Goal: Task Accomplishment & Management: Manage account settings

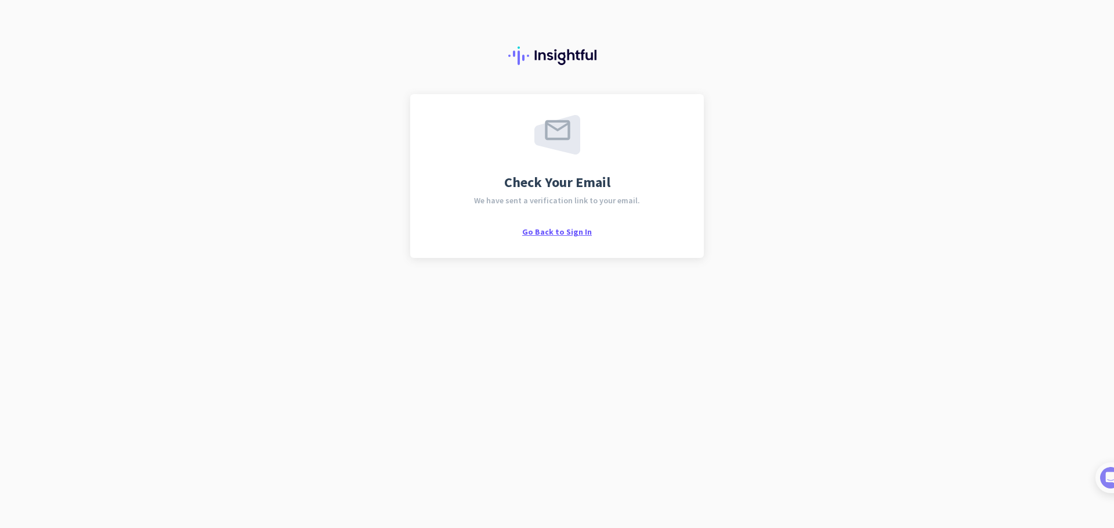
click at [548, 229] on span "Go Back to Sign In" at bounding box center [557, 231] width 70 height 10
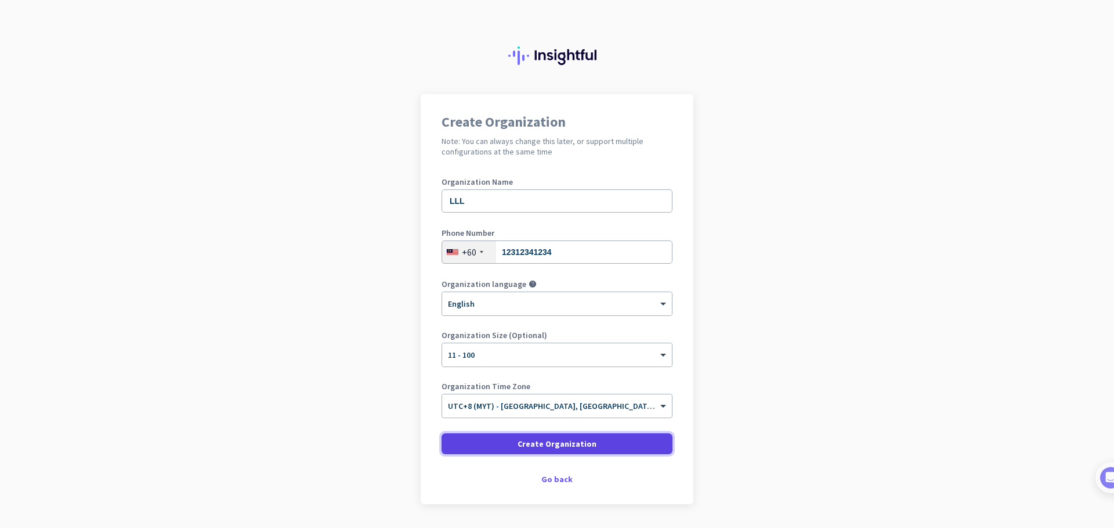
click at [587, 446] on span "Create Organization" at bounding box center [557, 444] width 79 height 12
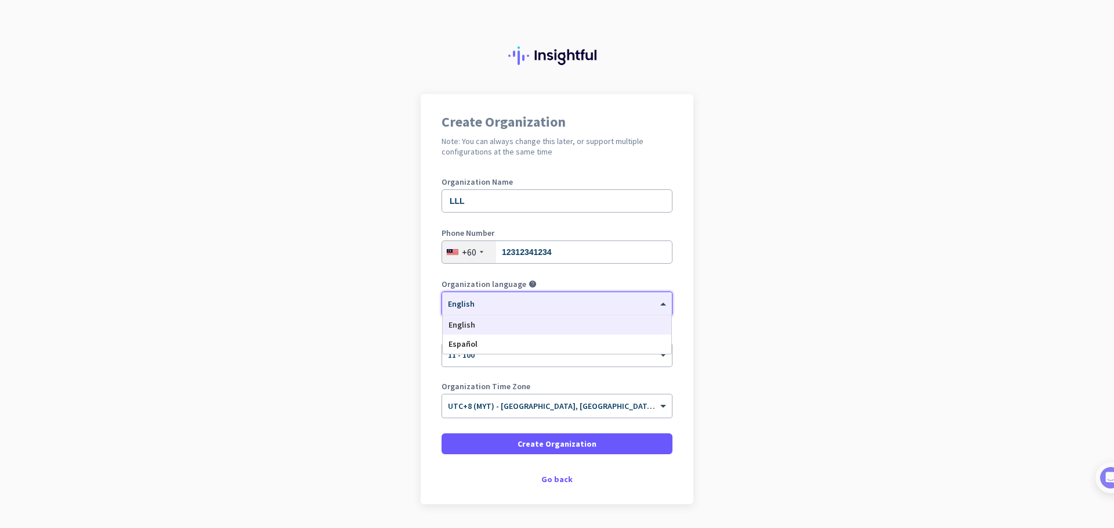
click at [517, 306] on div "× English" at bounding box center [549, 304] width 215 height 10
click at [515, 326] on div "English" at bounding box center [557, 324] width 229 height 19
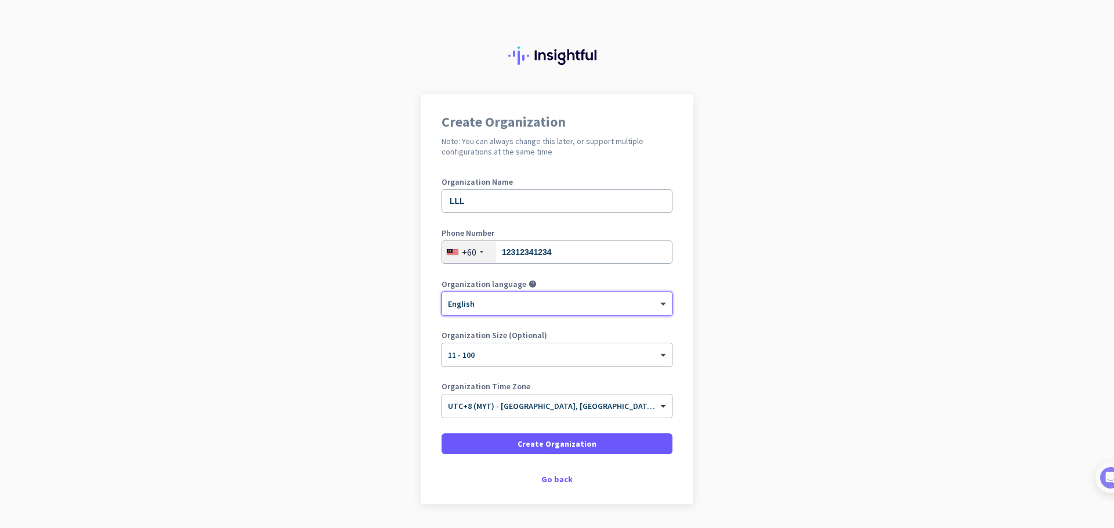
click at [517, 364] on div "× 11 - 100" at bounding box center [557, 354] width 230 height 23
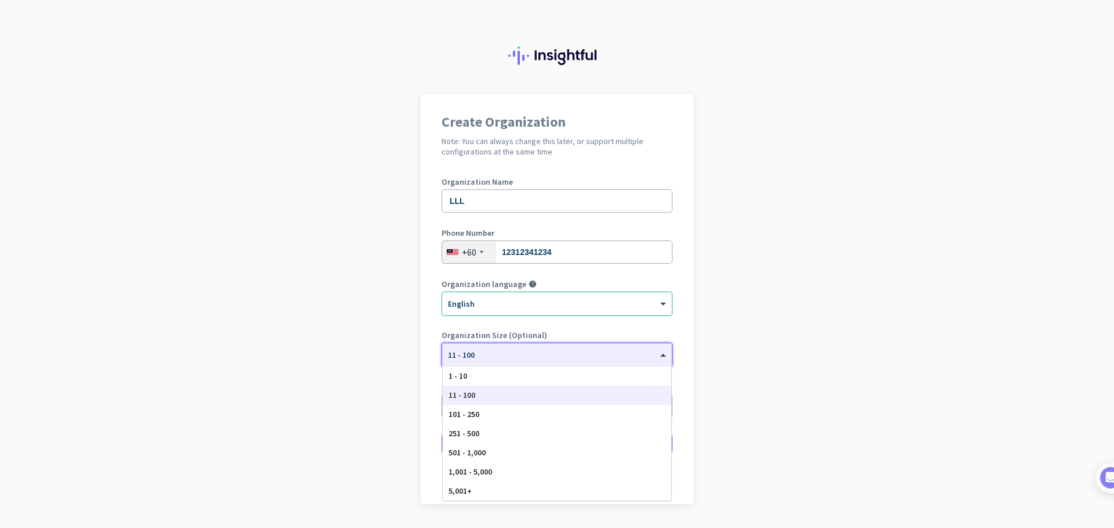
click at [514, 394] on div "11 - 100" at bounding box center [557, 394] width 229 height 19
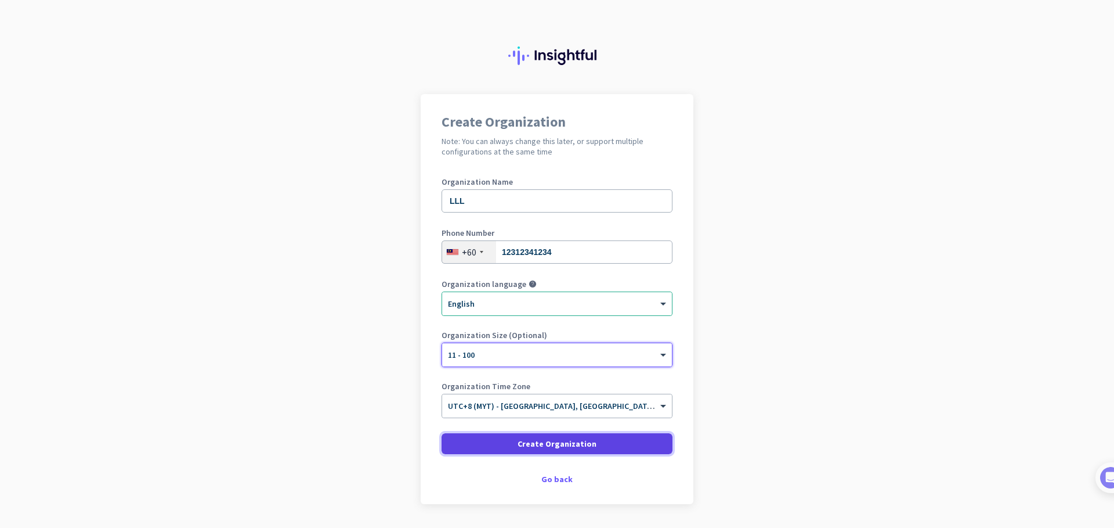
click at [550, 446] on span "Create Organization" at bounding box center [557, 444] width 79 height 12
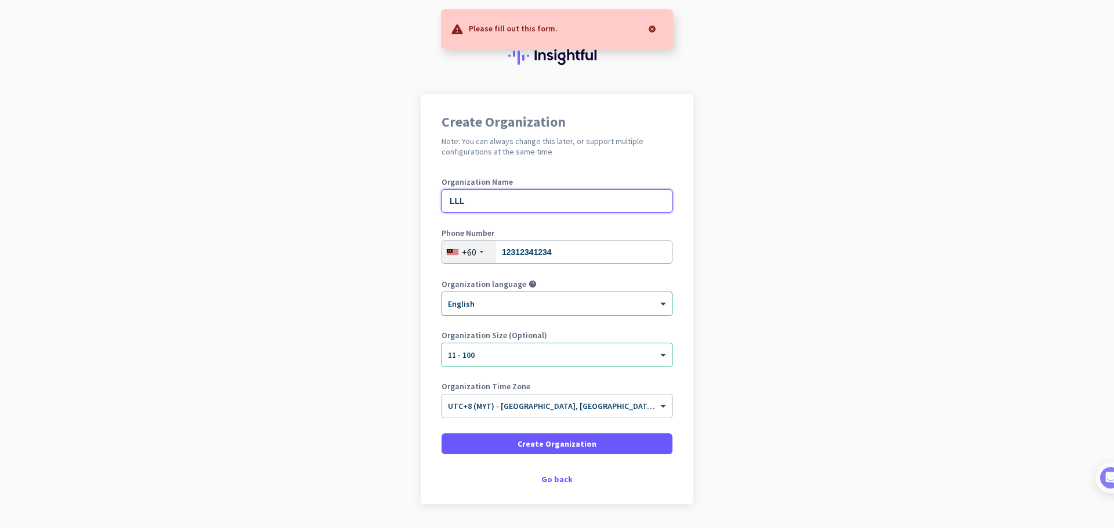
click at [515, 200] on input "LLL" at bounding box center [557, 200] width 231 height 23
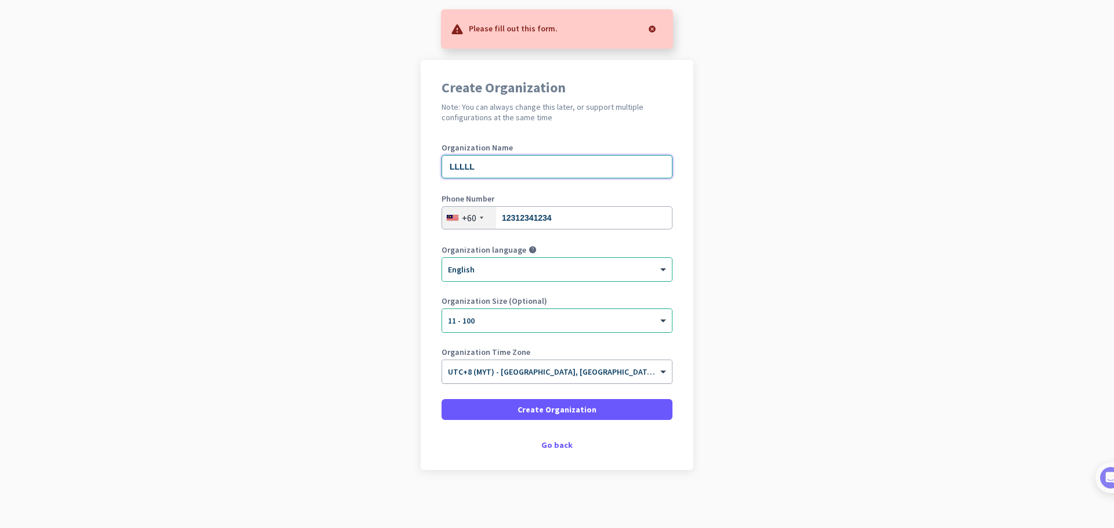
type input "LLLLL"
click at [625, 374] on span "UTC+8 (MYT) - Kuala Lumpur, Petaling Jaya, Klang, Johor Bahru" at bounding box center [630, 371] width 364 height 10
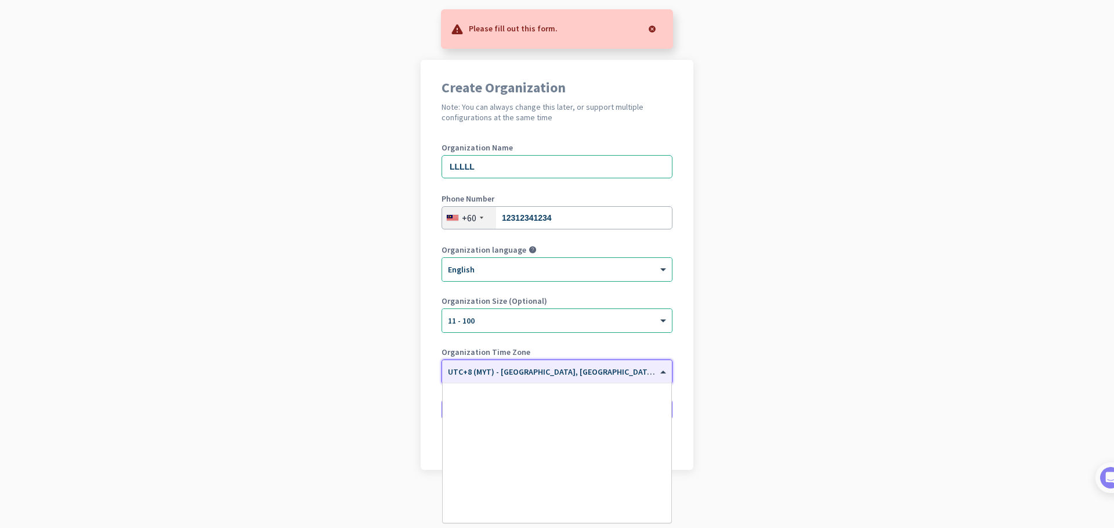
scroll to position [5171, 0]
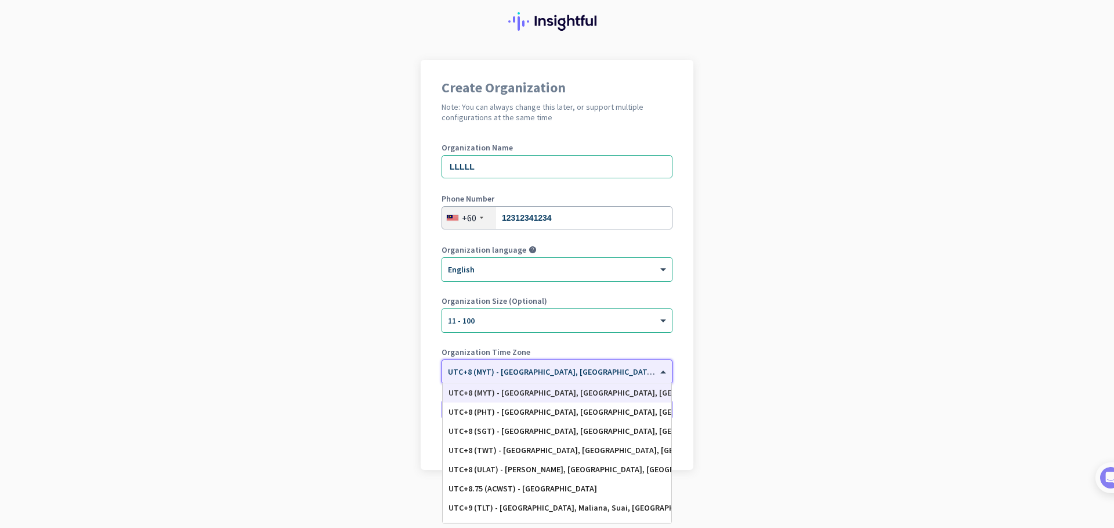
click at [615, 390] on div "UTC+8 (MYT) - Kuala Lumpur, Petaling Jaya, Klang, Johor Bahru" at bounding box center [557, 393] width 217 height 10
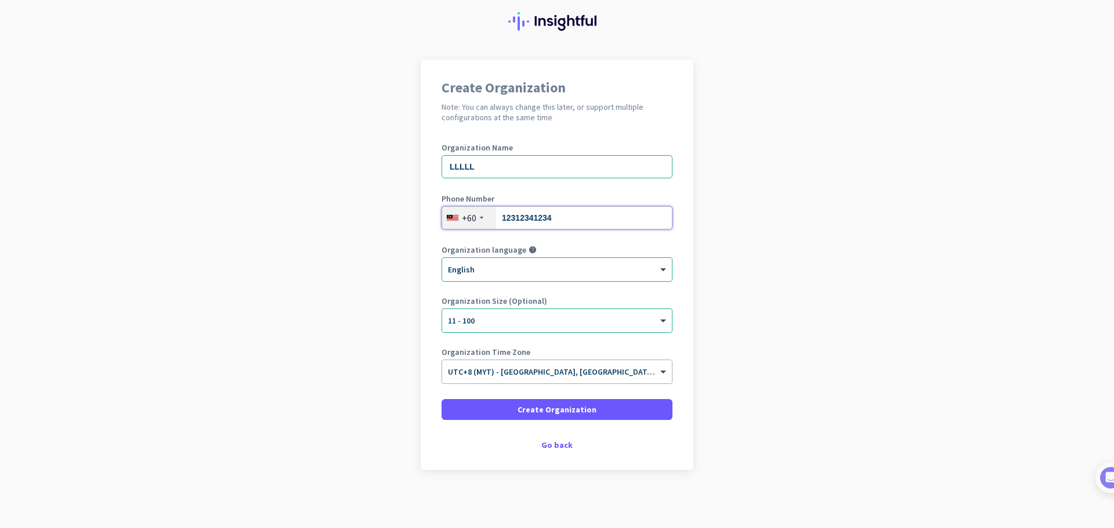
click at [545, 218] on input "12312341234" at bounding box center [557, 217] width 231 height 23
drag, startPoint x: 557, startPoint y: 221, endPoint x: 498, endPoint y: 220, distance: 59.2
click at [498, 220] on input "12312341234" at bounding box center [557, 217] width 231 height 23
type input "123192391"
click at [533, 406] on span "Create Organization" at bounding box center [557, 409] width 79 height 12
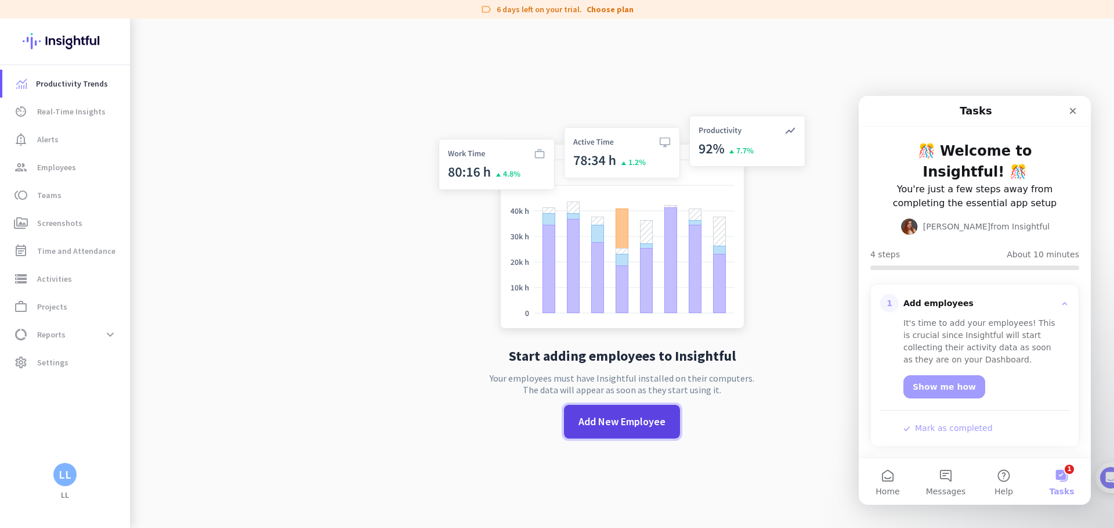
click at [645, 426] on span "Add New Employee" at bounding box center [622, 421] width 87 height 15
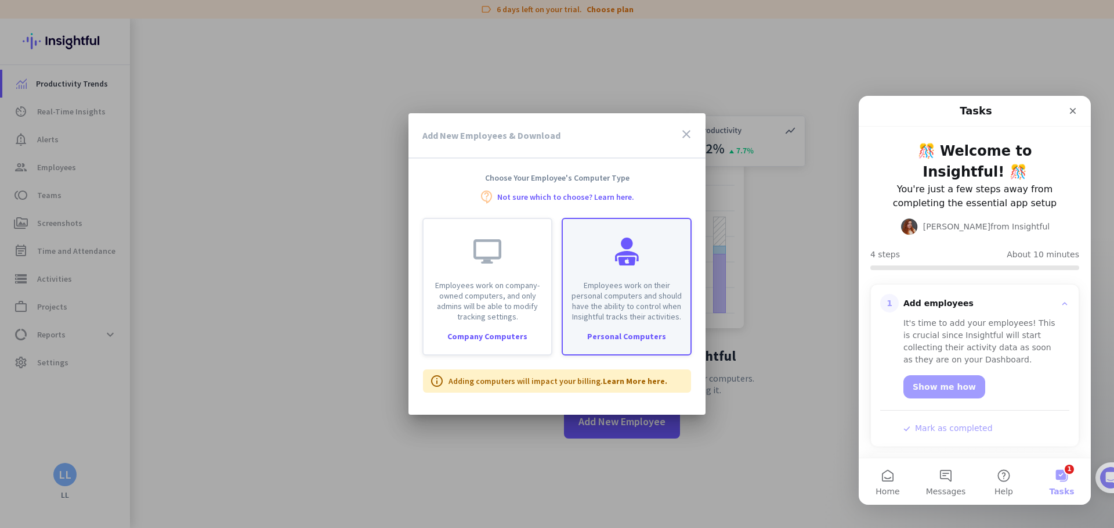
click at [578, 294] on p "Employees work on their personal computers and should have the ability to contr…" at bounding box center [627, 301] width 114 height 42
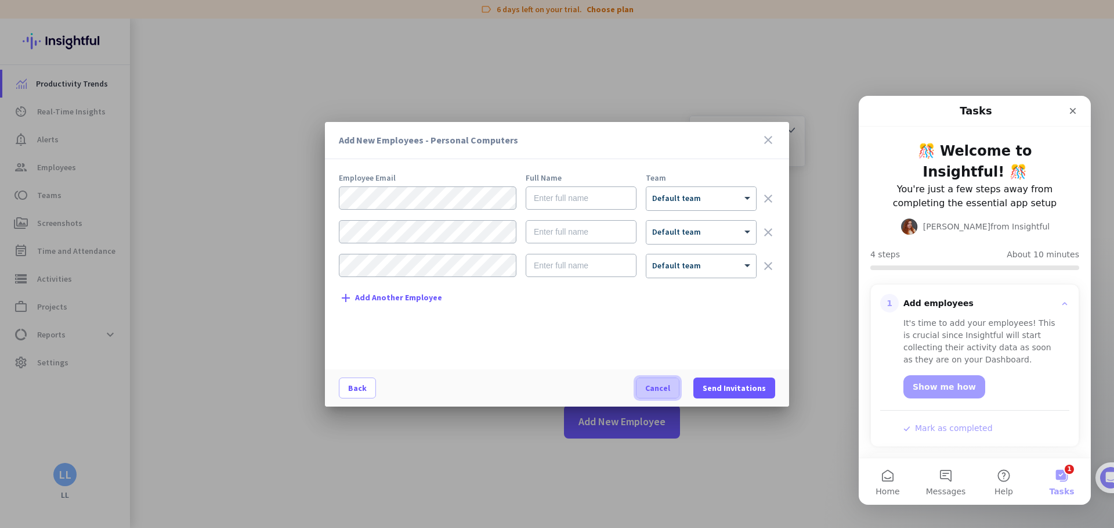
click at [664, 390] on span "Cancel" at bounding box center [657, 388] width 25 height 12
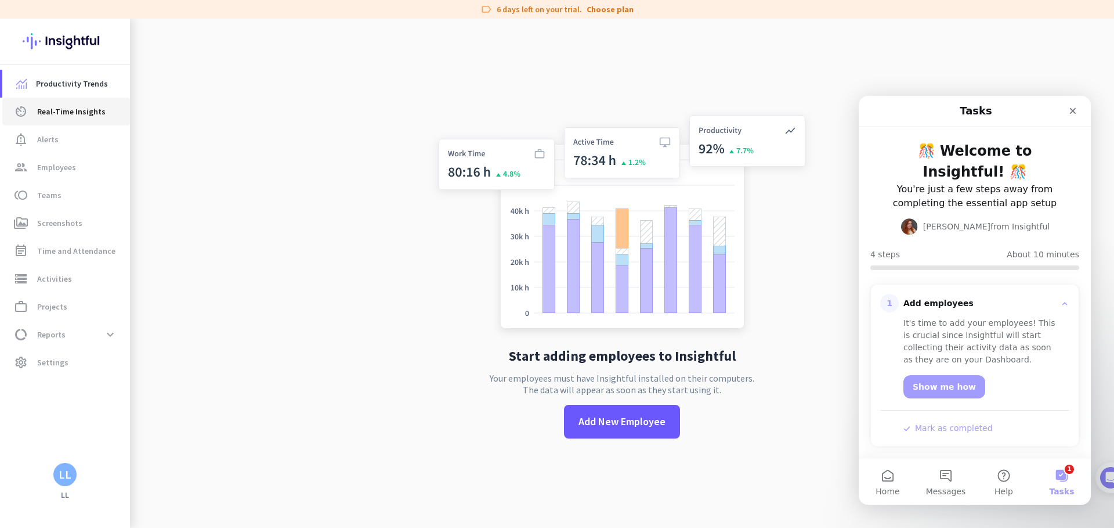
click at [81, 115] on span "Real-Time Insights" at bounding box center [71, 111] width 68 height 14
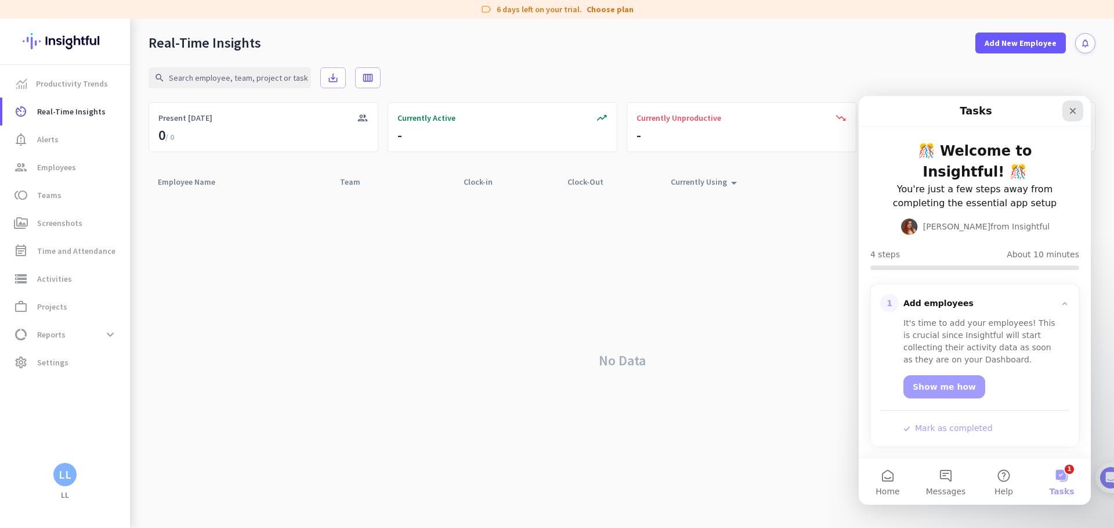
click at [1076, 108] on icon "Close" at bounding box center [1073, 110] width 9 height 9
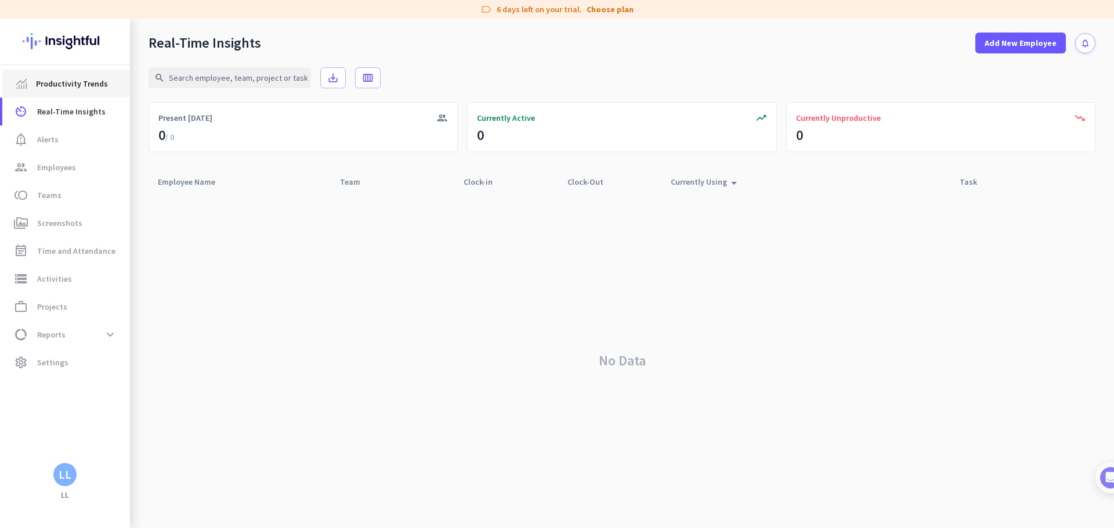
click at [96, 90] on span "Productivity Trends" at bounding box center [72, 84] width 72 height 14
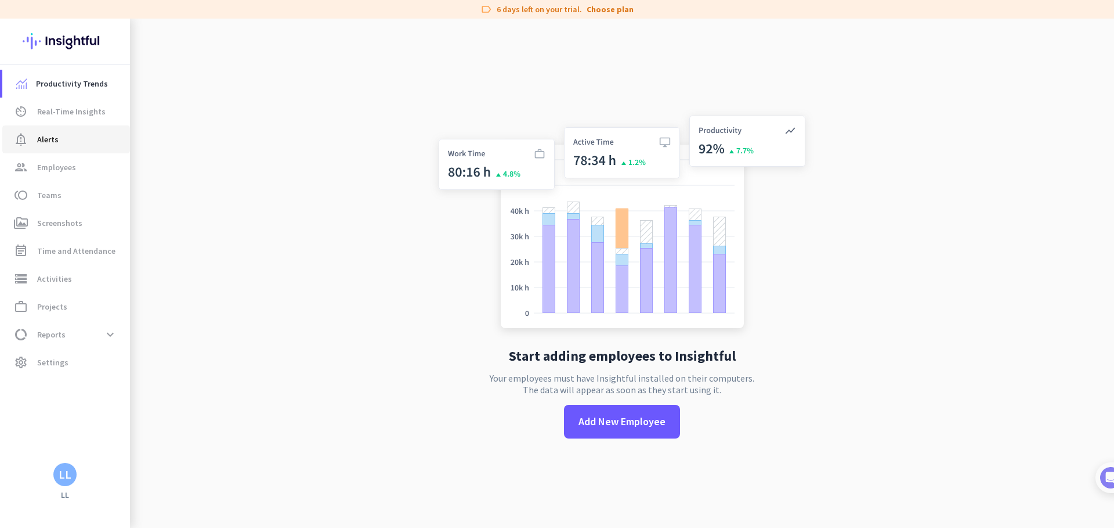
click at [84, 129] on link "notification_important Alerts" at bounding box center [66, 139] width 128 height 28
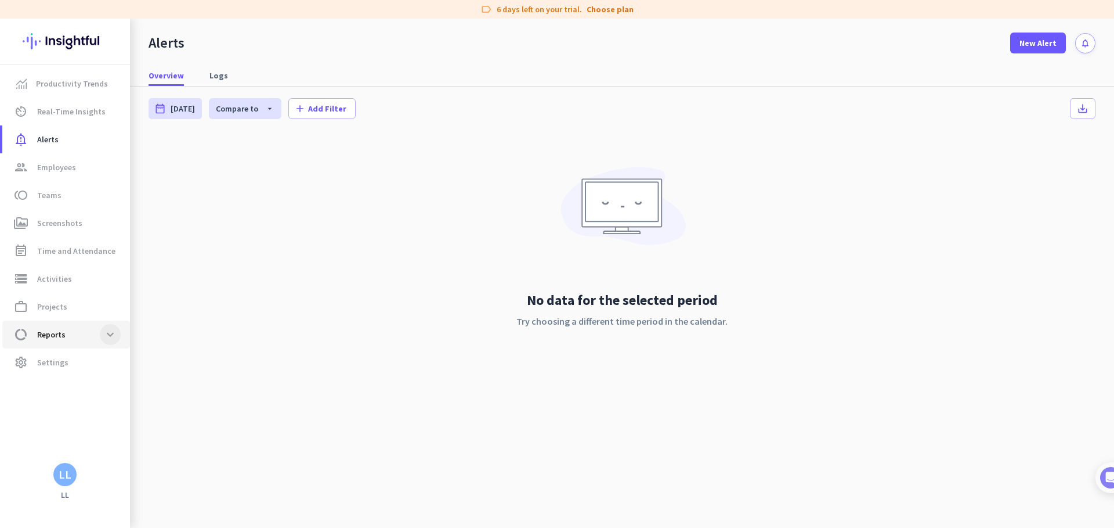
click at [107, 331] on span at bounding box center [110, 334] width 21 height 21
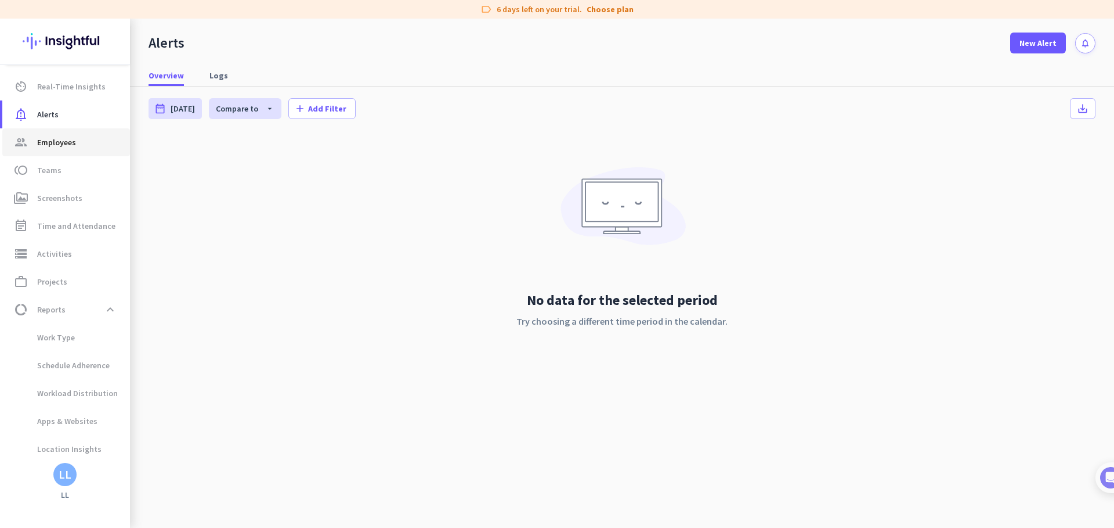
click at [51, 150] on link "group Employees" at bounding box center [66, 142] width 128 height 28
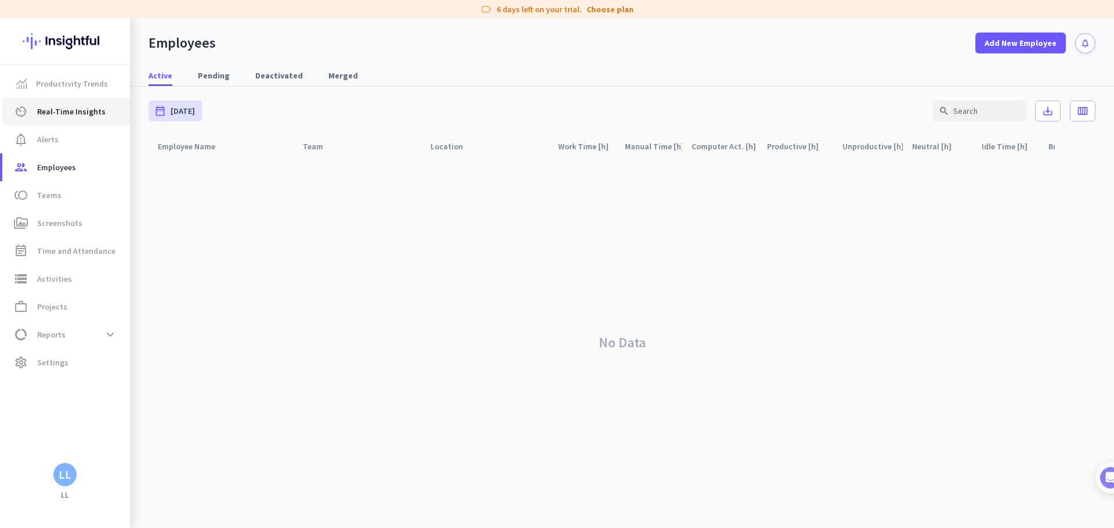
click at [80, 104] on link "av_timer Real-Time Insights" at bounding box center [66, 112] width 128 height 28
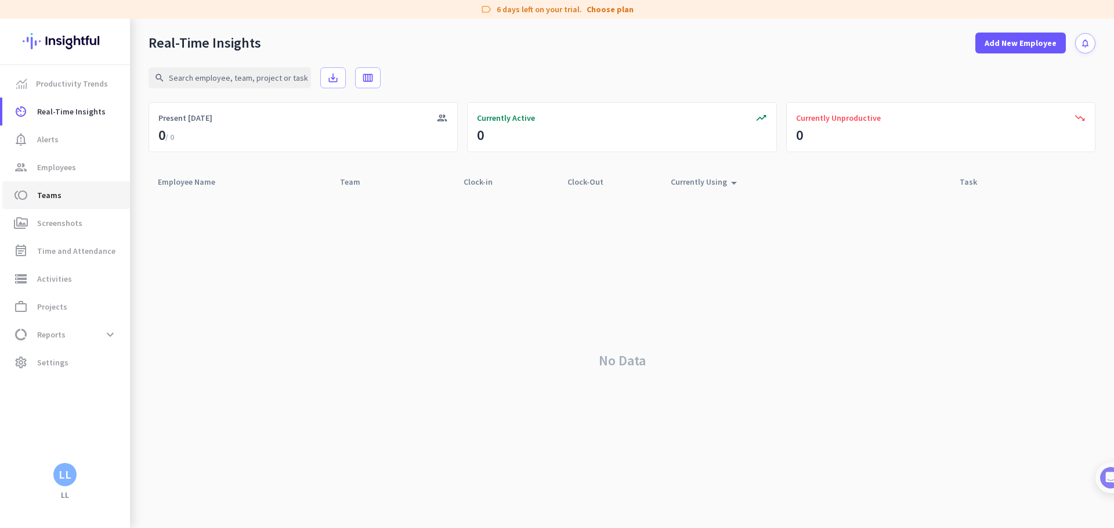
click at [59, 193] on span "Teams" at bounding box center [49, 195] width 24 height 14
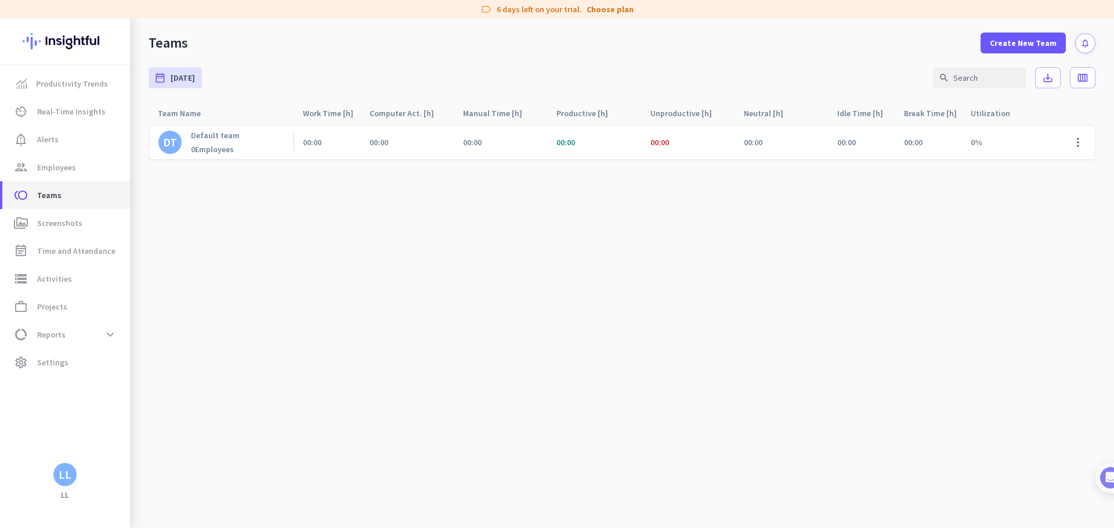
click at [64, 181] on link "toll Teams" at bounding box center [66, 195] width 128 height 28
click at [58, 173] on span "Employees" at bounding box center [56, 167] width 39 height 14
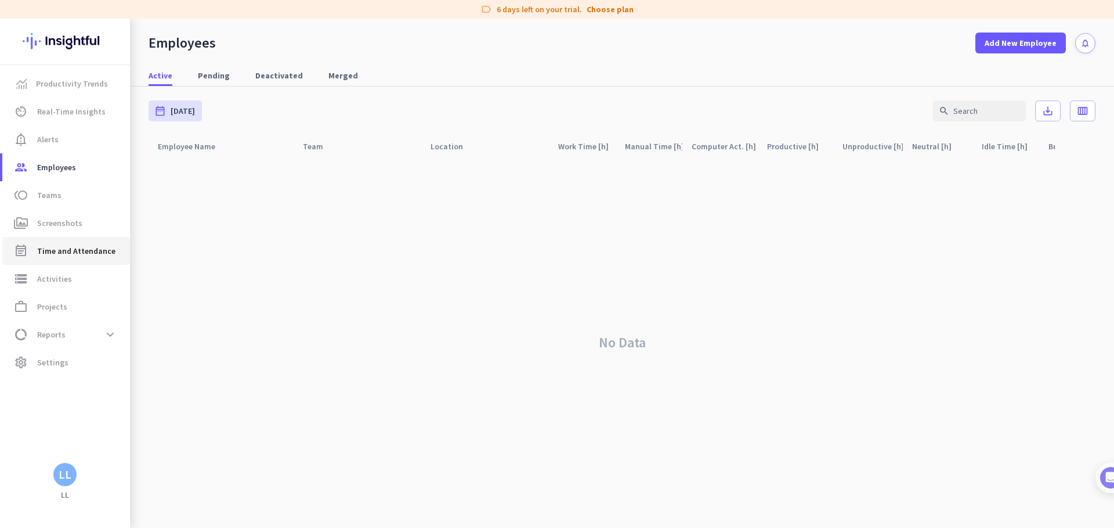
click at [69, 252] on span "Time and Attendance" at bounding box center [76, 251] width 78 height 14
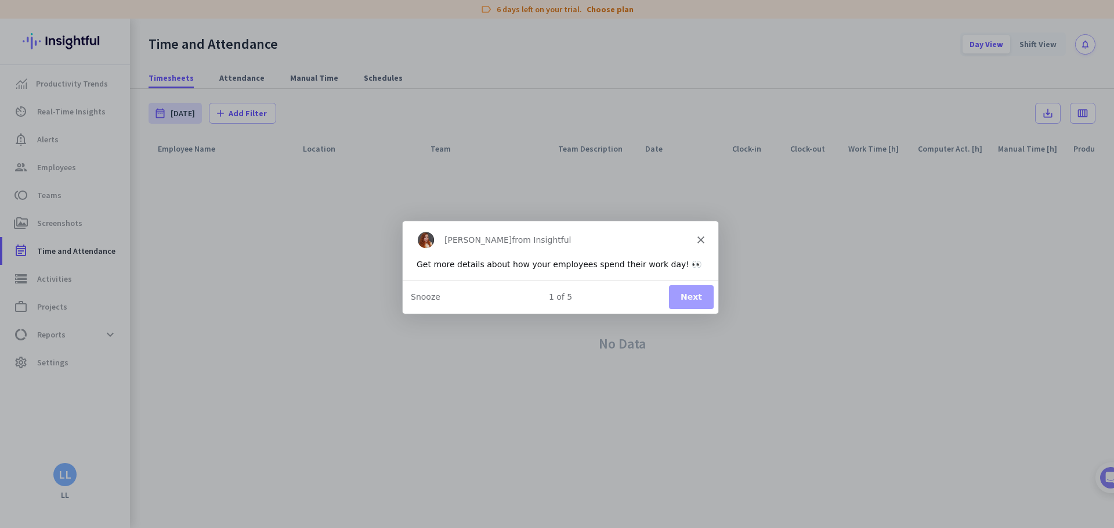
click at [705, 240] on div "Tamara from Insightful" at bounding box center [560, 239] width 316 height 37
click at [697, 236] on icon "Close" at bounding box center [700, 239] width 7 height 7
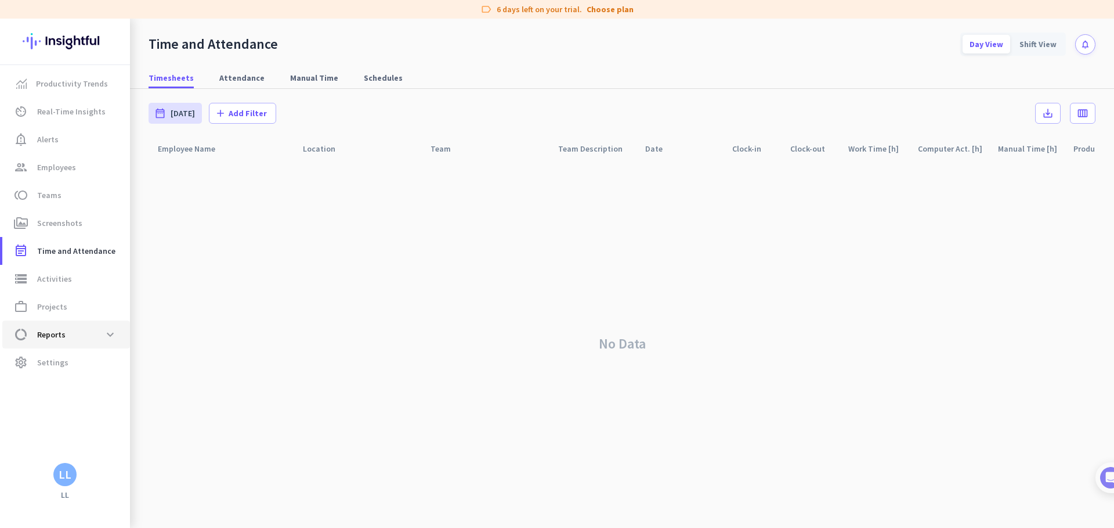
click at [77, 329] on span "data_usage Reports expand_more" at bounding box center [66, 334] width 109 height 21
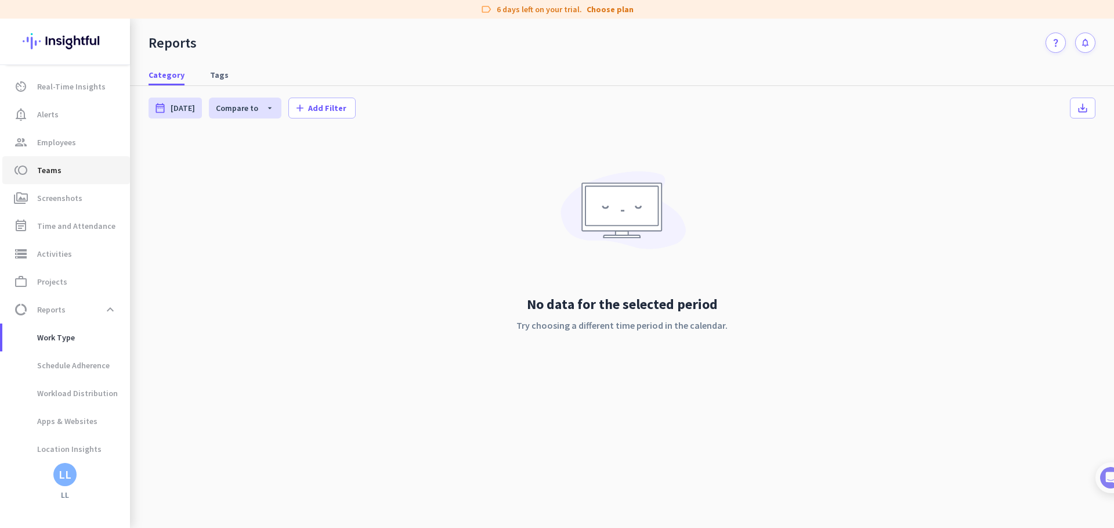
click at [64, 156] on link "toll Teams" at bounding box center [66, 170] width 128 height 28
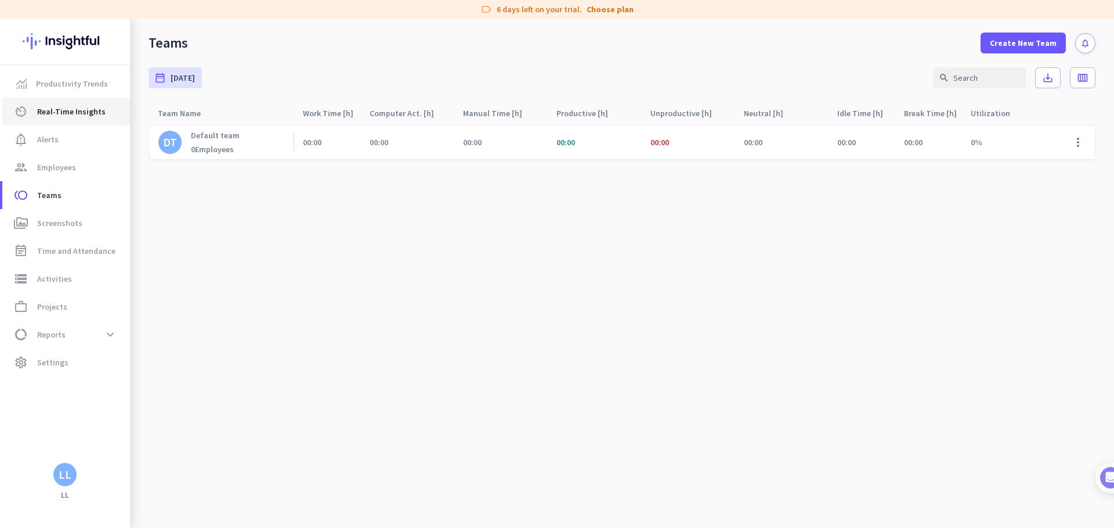
click at [61, 107] on span "Real-Time Insights" at bounding box center [71, 111] width 68 height 14
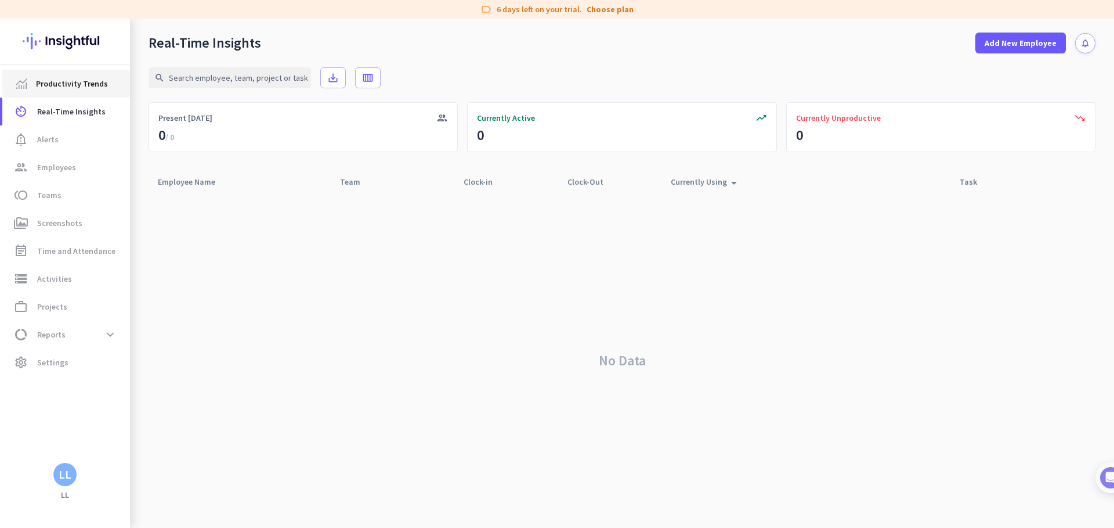
click at [81, 81] on span "Productivity Trends" at bounding box center [72, 84] width 72 height 14
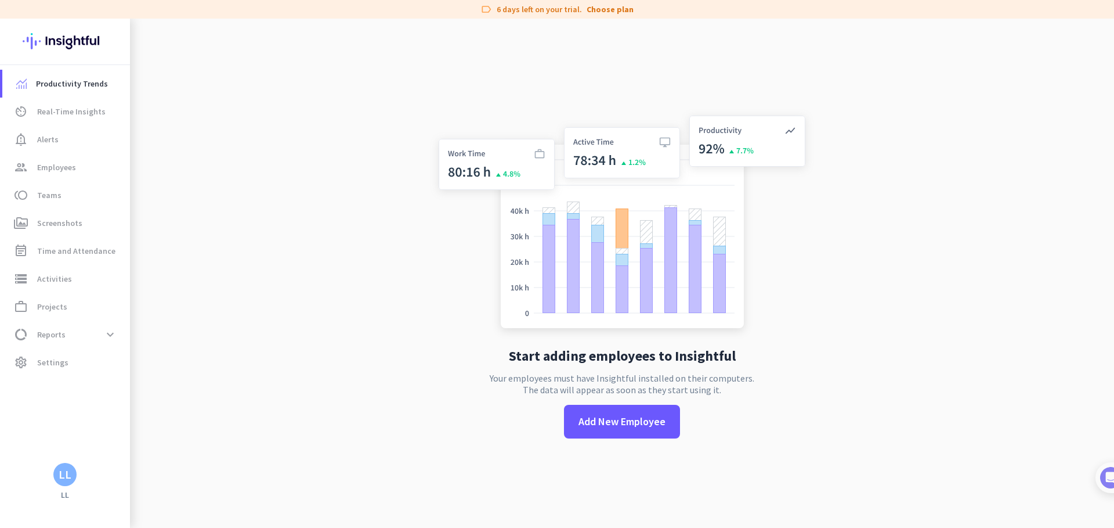
click at [183, 210] on app-no-employees "Start adding employees to Insightful Your employees must have Insightful instal…" at bounding box center [622, 283] width 984 height 528
click at [76, 109] on span "Real-Time Insights" at bounding box center [71, 111] width 68 height 14
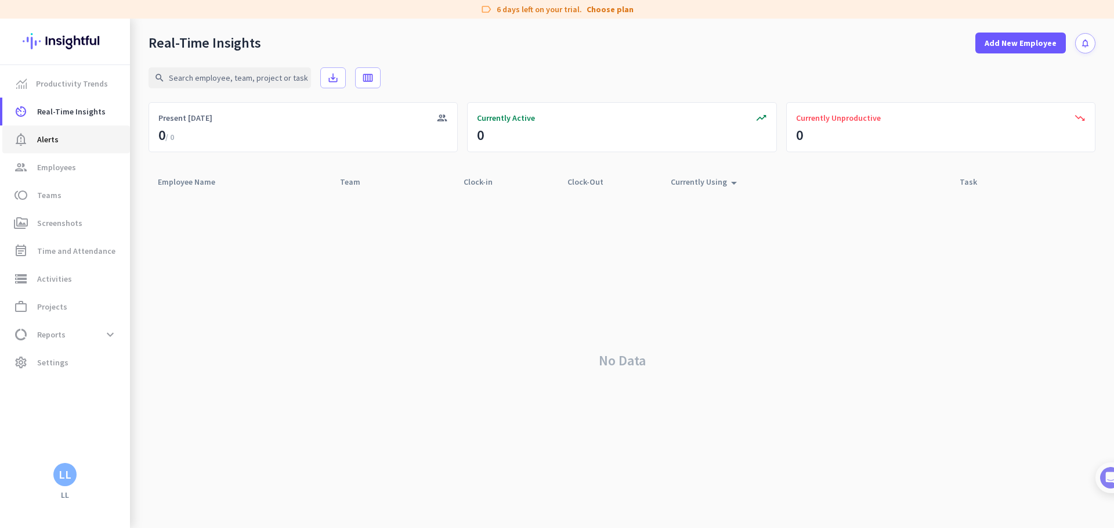
click at [68, 136] on span "notification_important Alerts" at bounding box center [66, 139] width 109 height 14
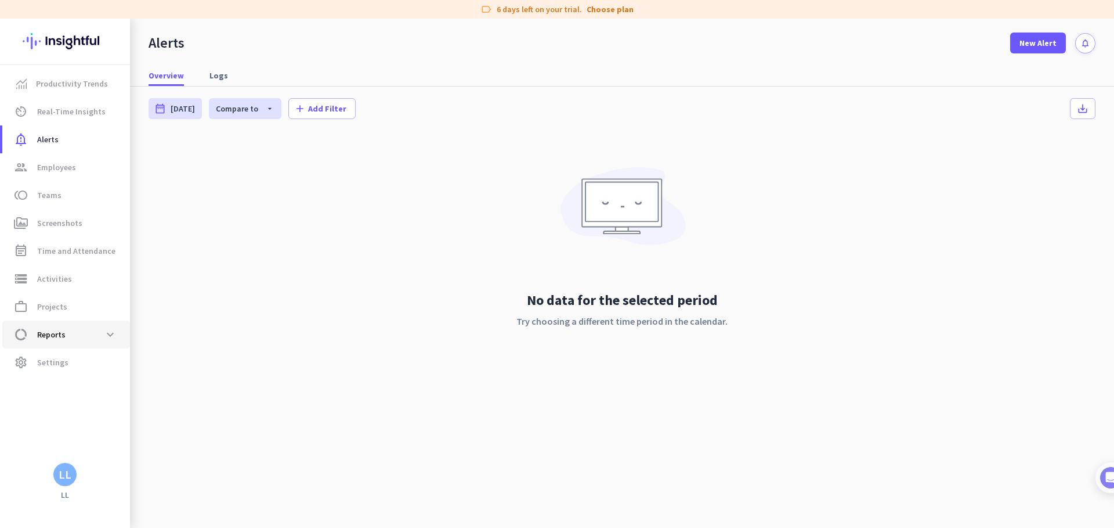
click at [69, 324] on span "data_usage Reports expand_more" at bounding box center [66, 334] width 109 height 21
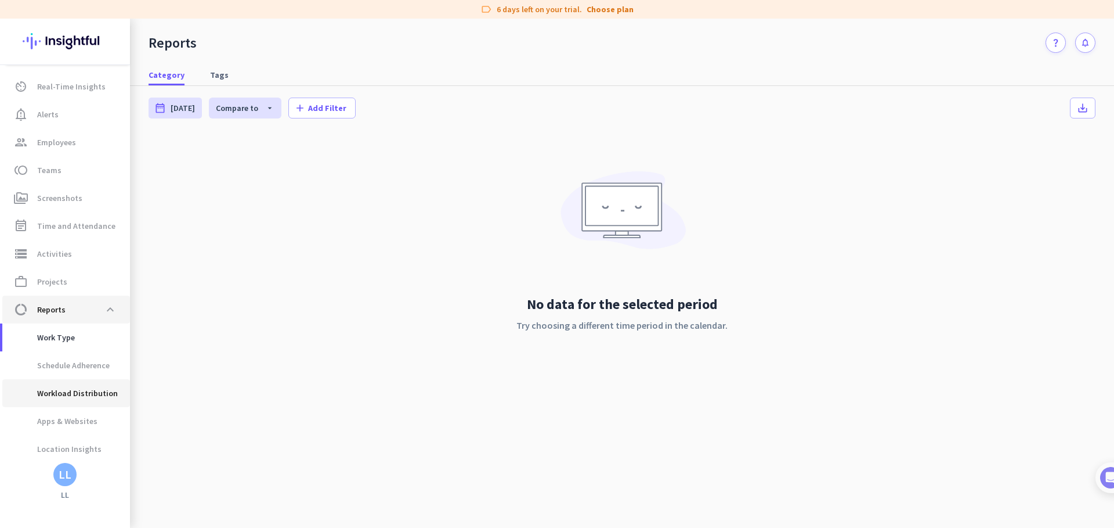
scroll to position [57, 0]
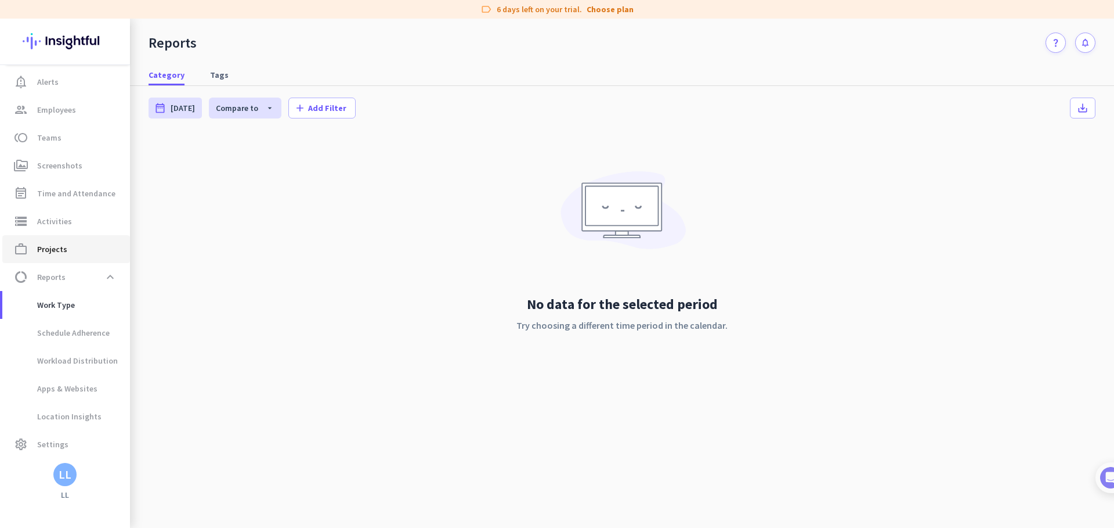
click at [53, 240] on link "work_outline Projects" at bounding box center [66, 249] width 128 height 28
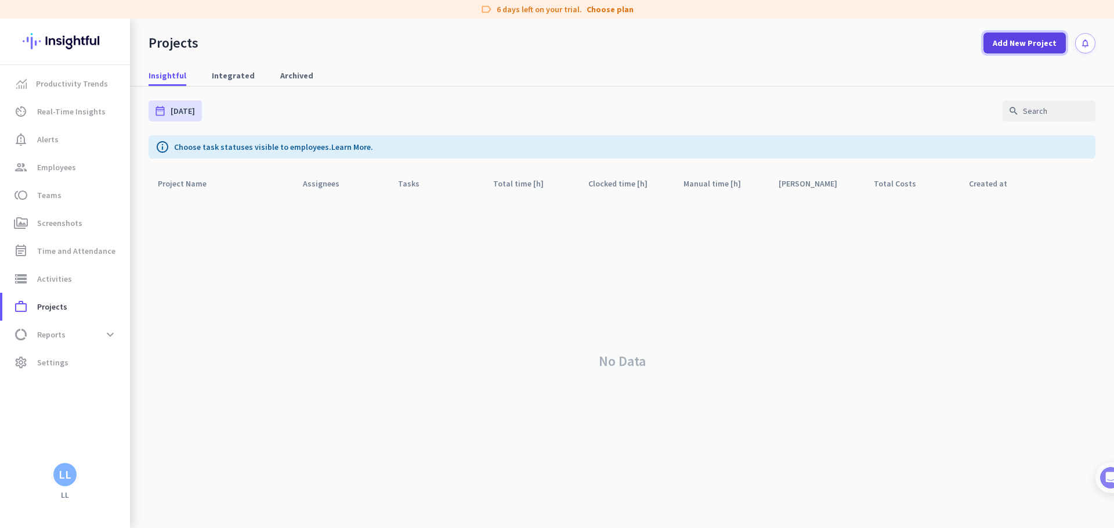
click at [1006, 41] on span "Add New Project" at bounding box center [1025, 43] width 64 height 12
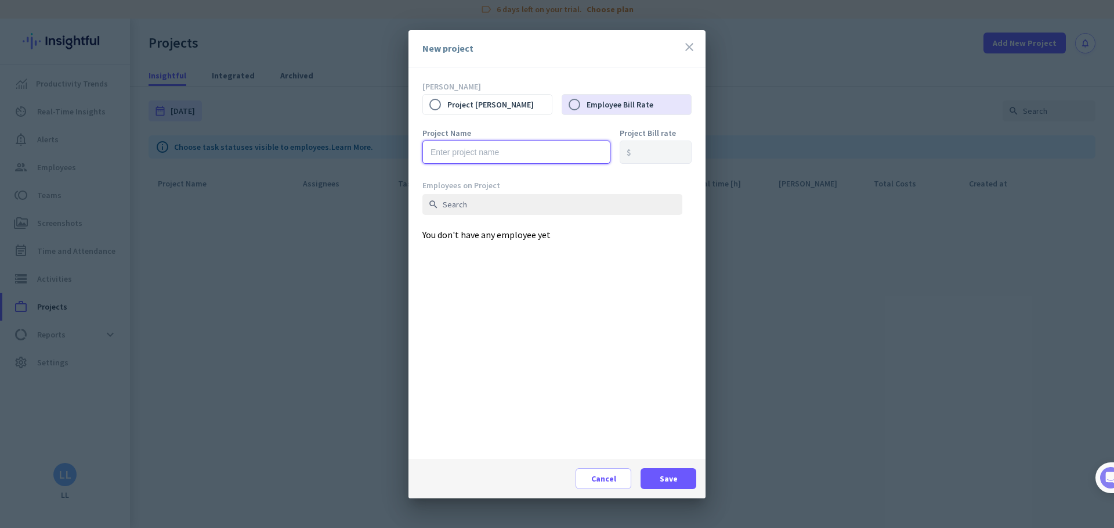
click at [491, 151] on input "text" at bounding box center [517, 151] width 188 height 23
click at [507, 102] on label "Project Bill Rate" at bounding box center [499, 104] width 104 height 24
click at [447, 102] on input "Project Bill Rate" at bounding box center [435, 104] width 24 height 24
radio input "true"
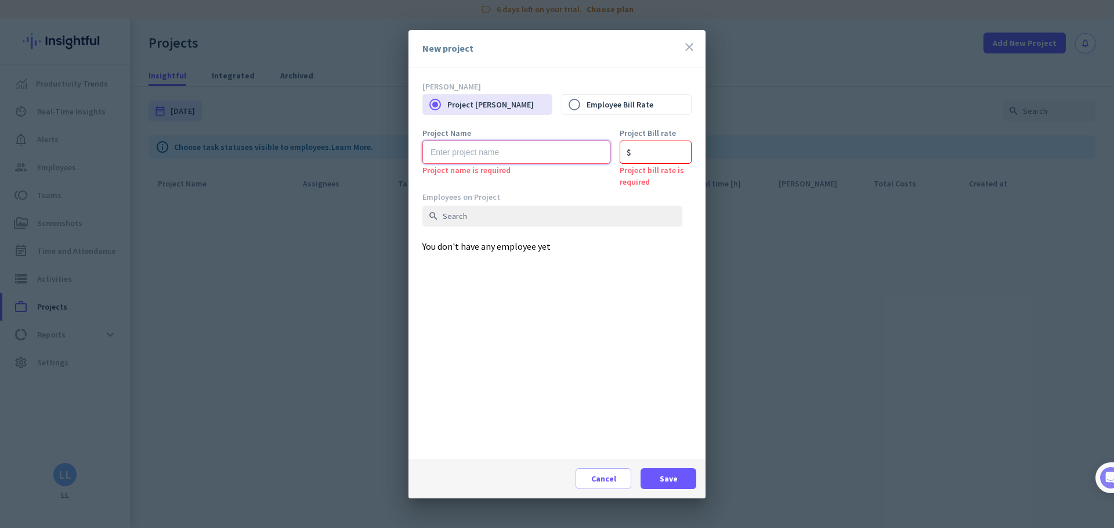
click at [565, 149] on input "text" at bounding box center [517, 151] width 188 height 23
type input "Test"
click at [667, 482] on span "Save" at bounding box center [669, 478] width 18 height 12
click at [643, 154] on input "number" at bounding box center [656, 151] width 72 height 23
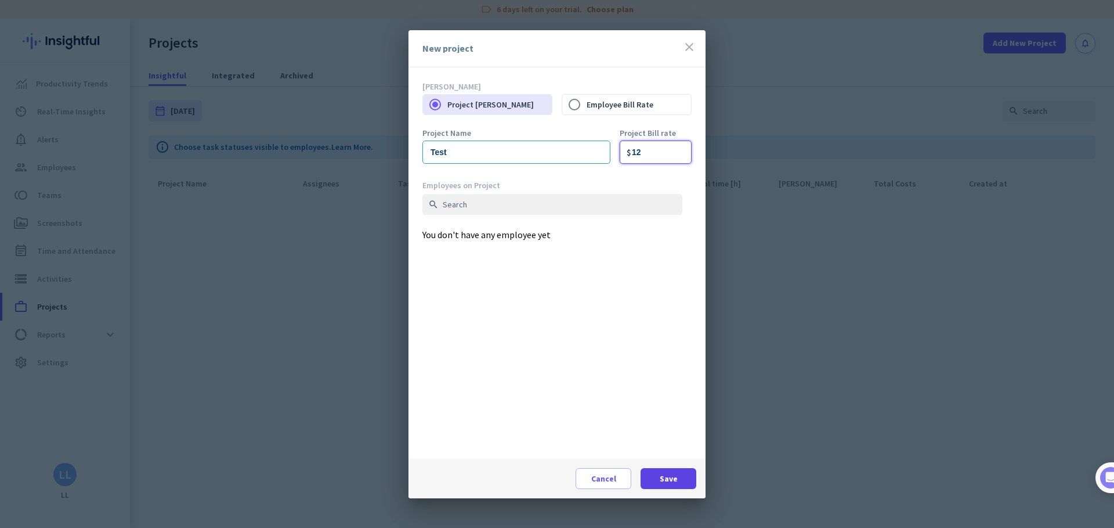
type input "12"
click at [676, 483] on span "Save" at bounding box center [669, 478] width 18 height 12
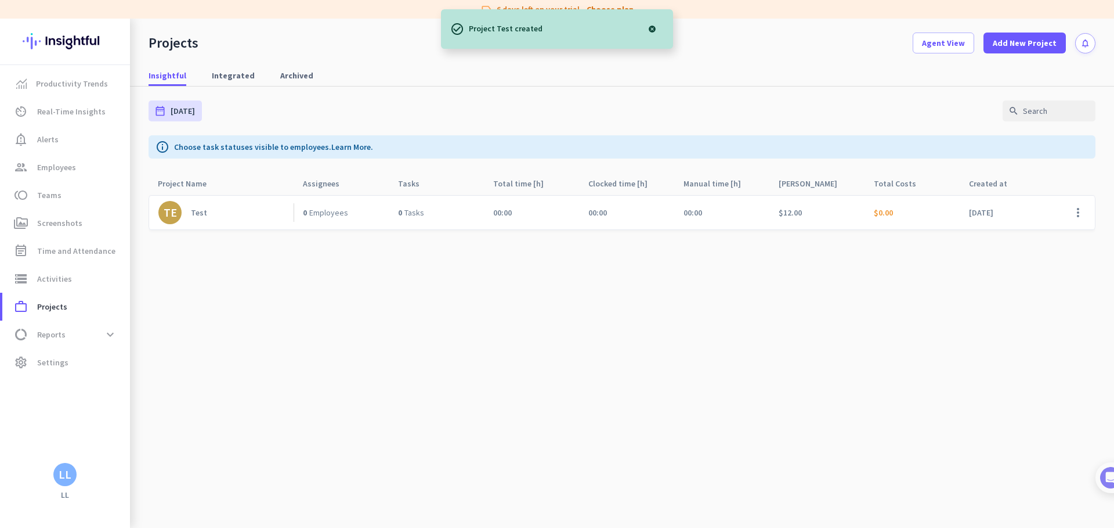
click at [569, 228] on div "00:00" at bounding box center [531, 213] width 95 height 34
click at [225, 204] on link "TE Test" at bounding box center [225, 212] width 135 height 23
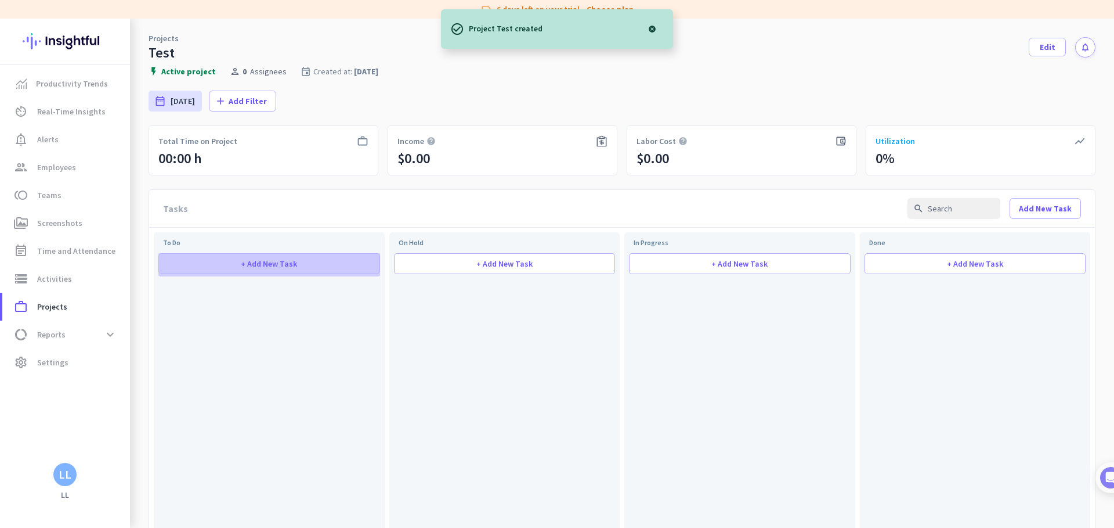
click at [275, 263] on span "+ Add New Task" at bounding box center [269, 263] width 56 height 8
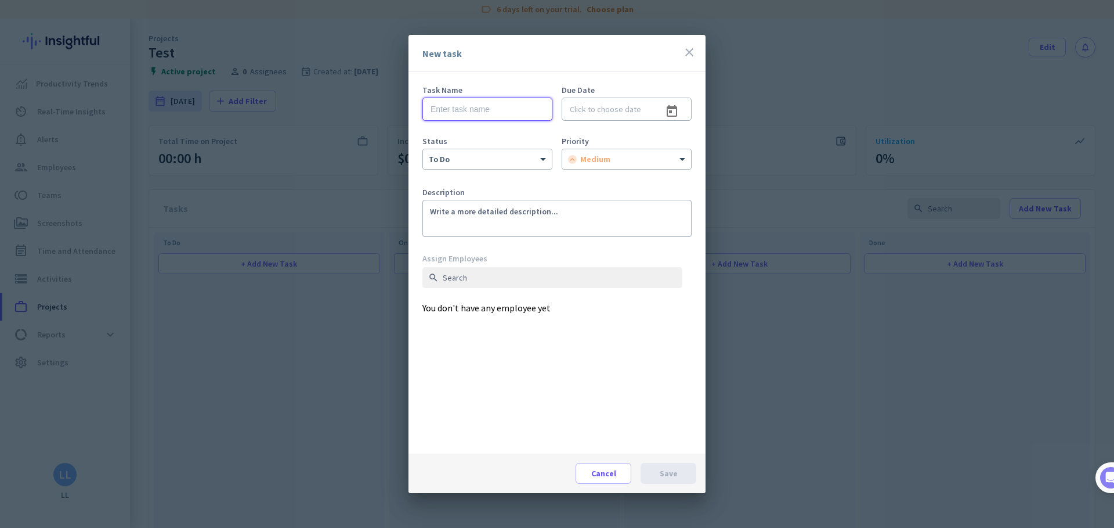
click at [502, 109] on input "text" at bounding box center [488, 109] width 130 height 23
type input "Test"
click at [615, 107] on input at bounding box center [627, 109] width 130 height 23
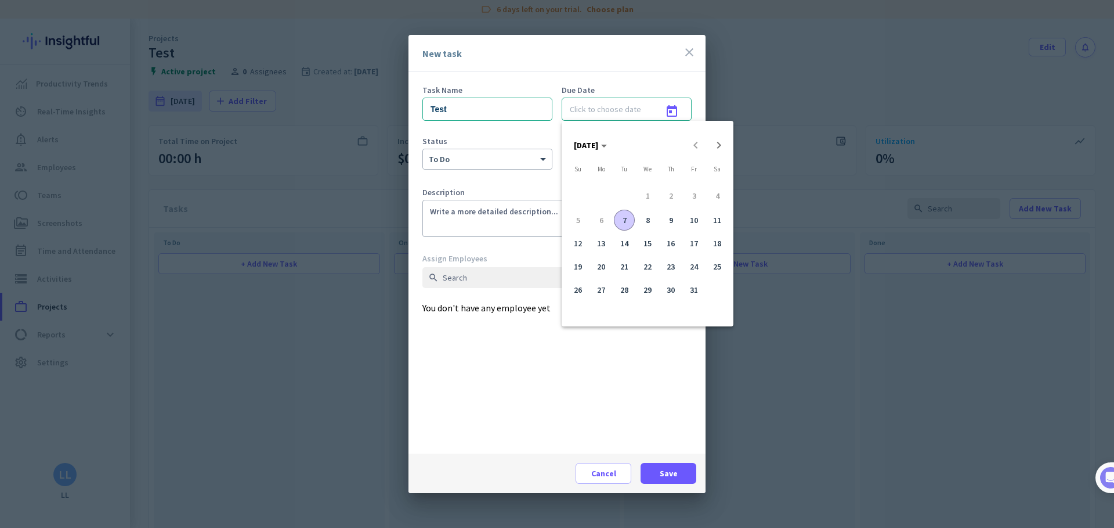
click at [659, 256] on button "23" at bounding box center [670, 266] width 23 height 23
type input "10/23/2025"
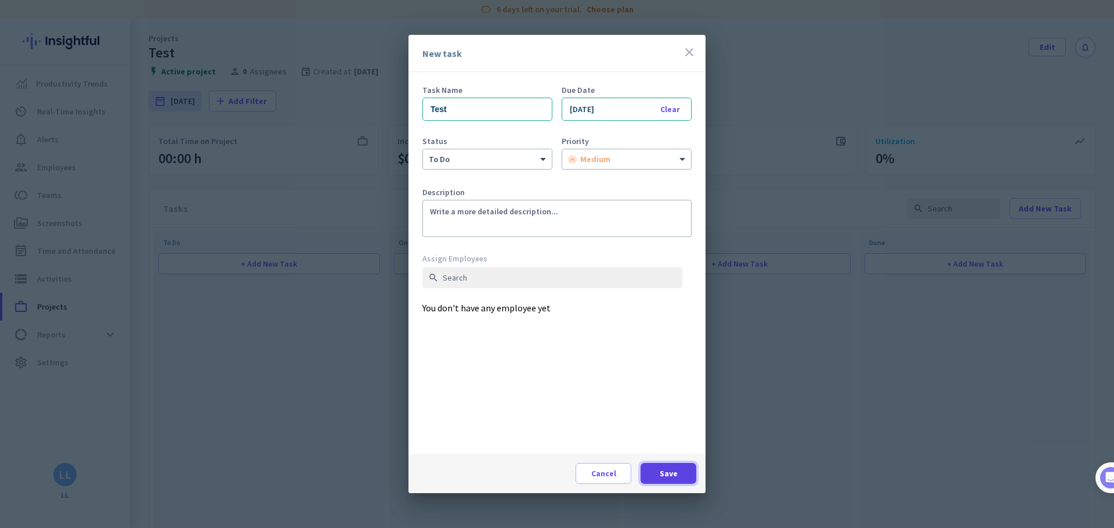
click at [670, 463] on span at bounding box center [669, 473] width 56 height 28
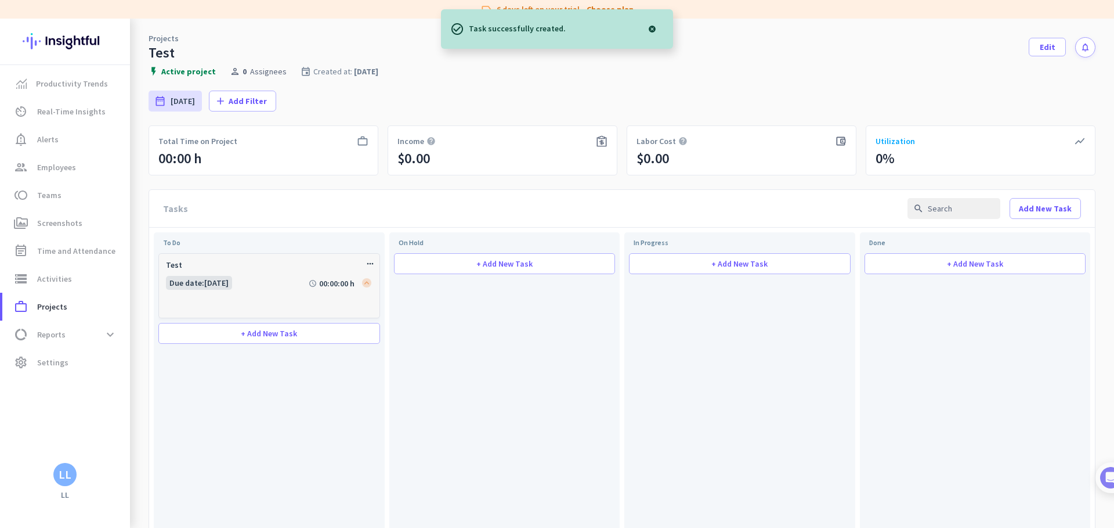
click at [294, 291] on div "Due date : 23 Oct schedule 00:00:00 h" at bounding box center [269, 294] width 207 height 36
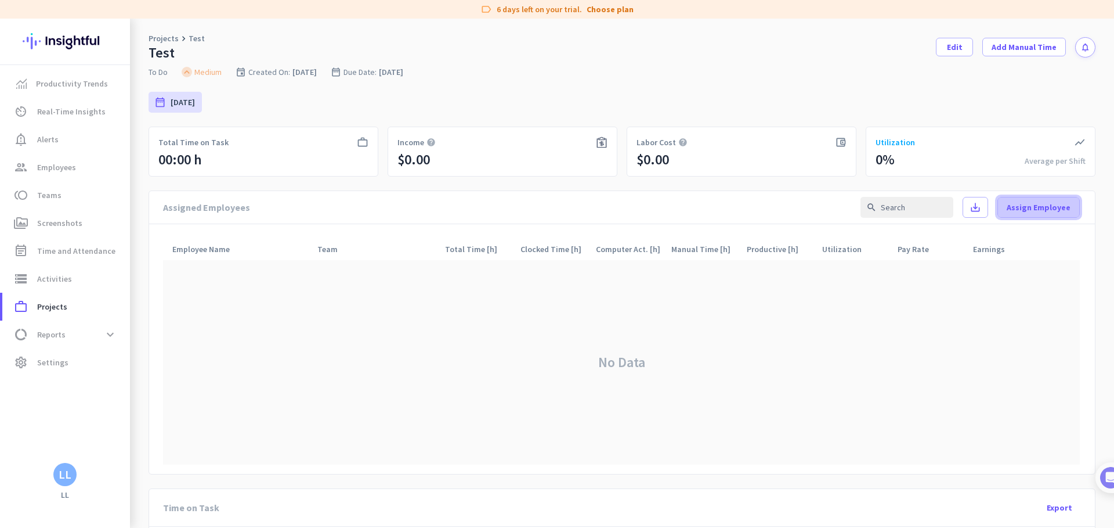
click at [1040, 214] on span at bounding box center [1038, 207] width 81 height 28
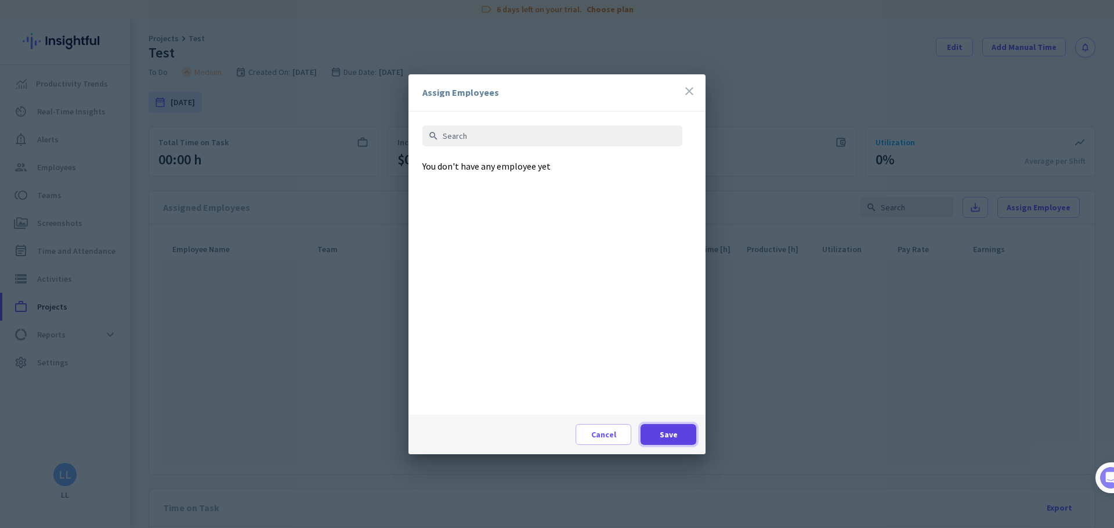
click at [665, 435] on span "Save" at bounding box center [669, 434] width 18 height 12
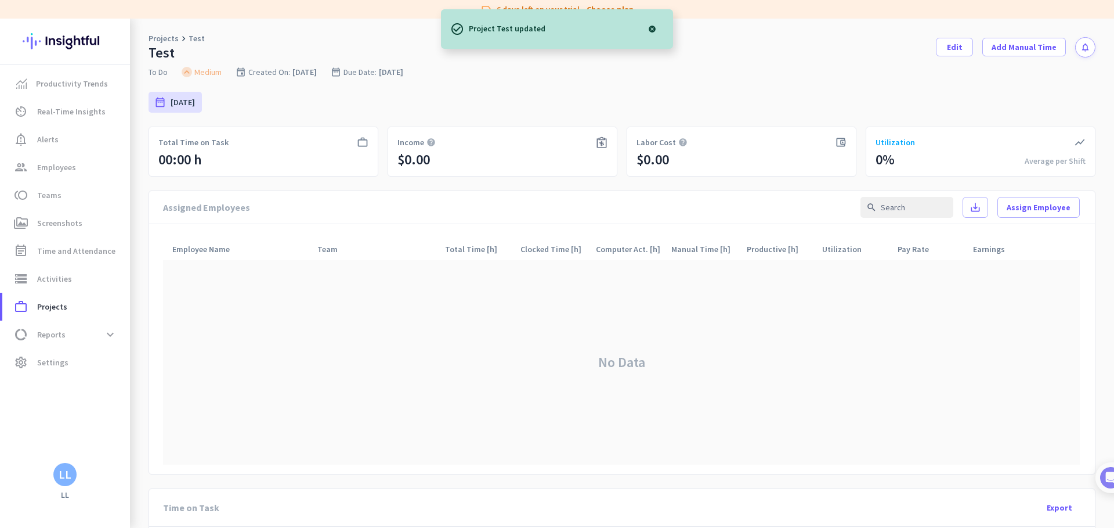
click at [471, 294] on div "No Data" at bounding box center [621, 362] width 917 height 204
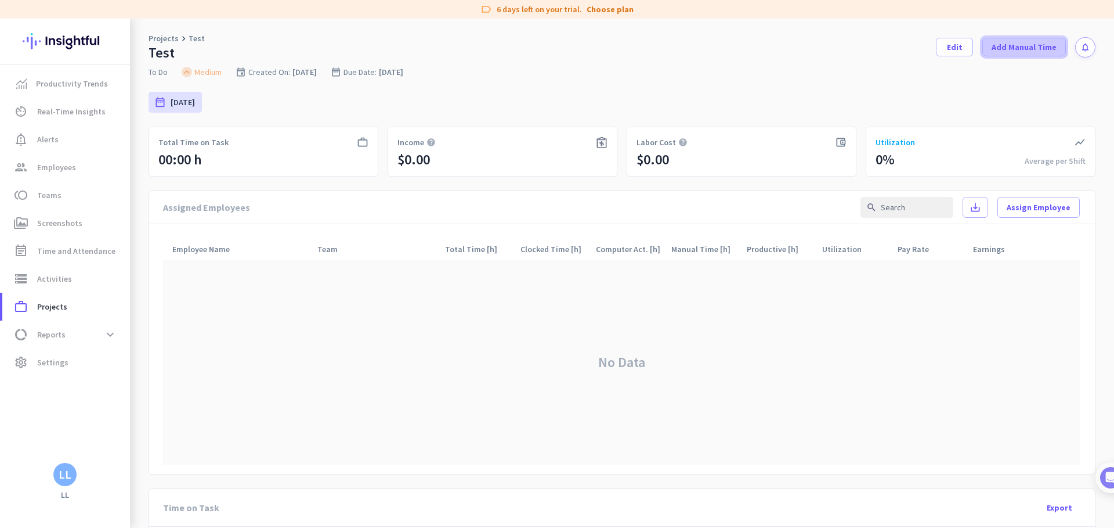
click at [1039, 41] on span "Add Manual Time" at bounding box center [1024, 47] width 65 height 12
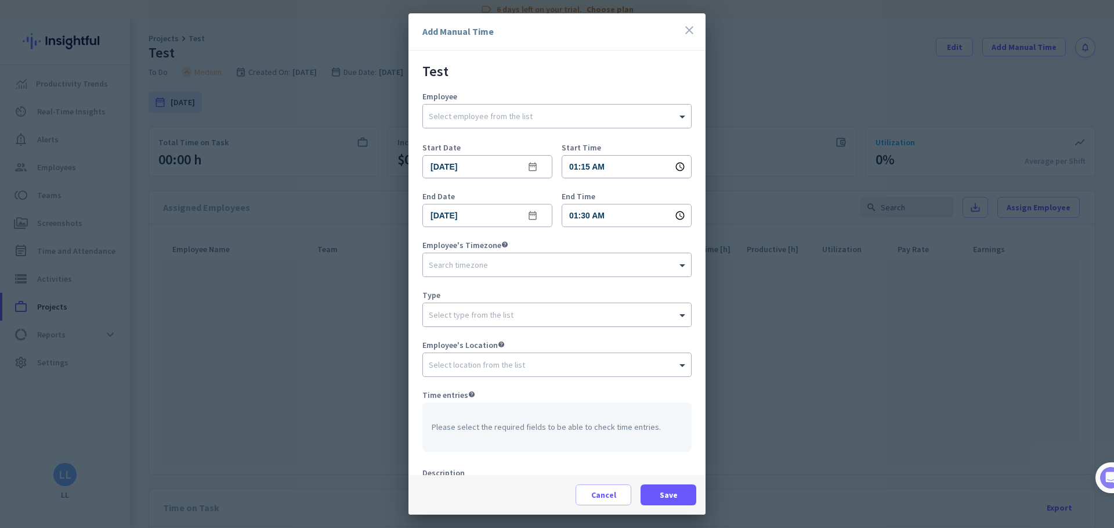
click at [688, 28] on icon "close" at bounding box center [690, 30] width 14 height 14
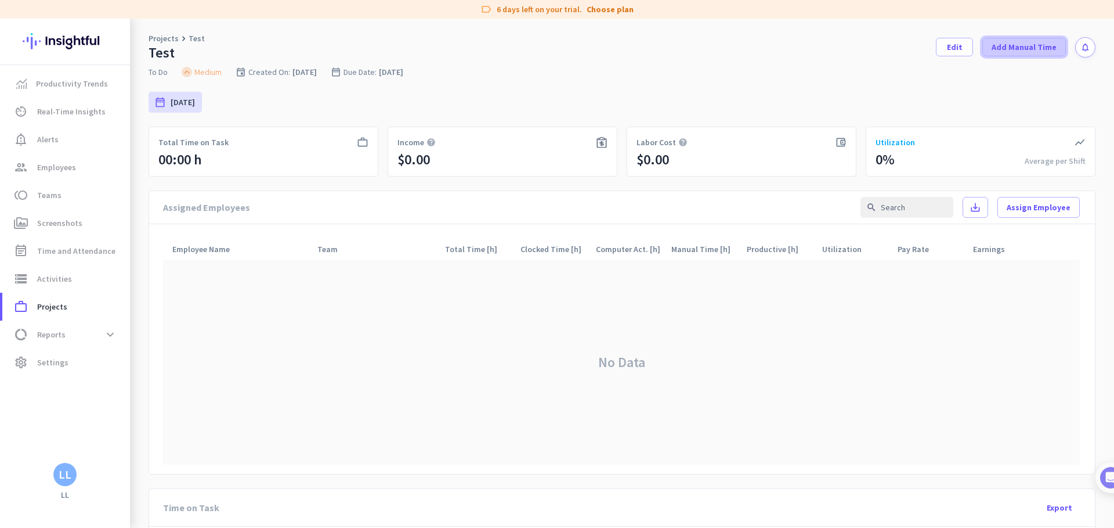
click at [1020, 55] on span at bounding box center [1024, 47] width 82 height 28
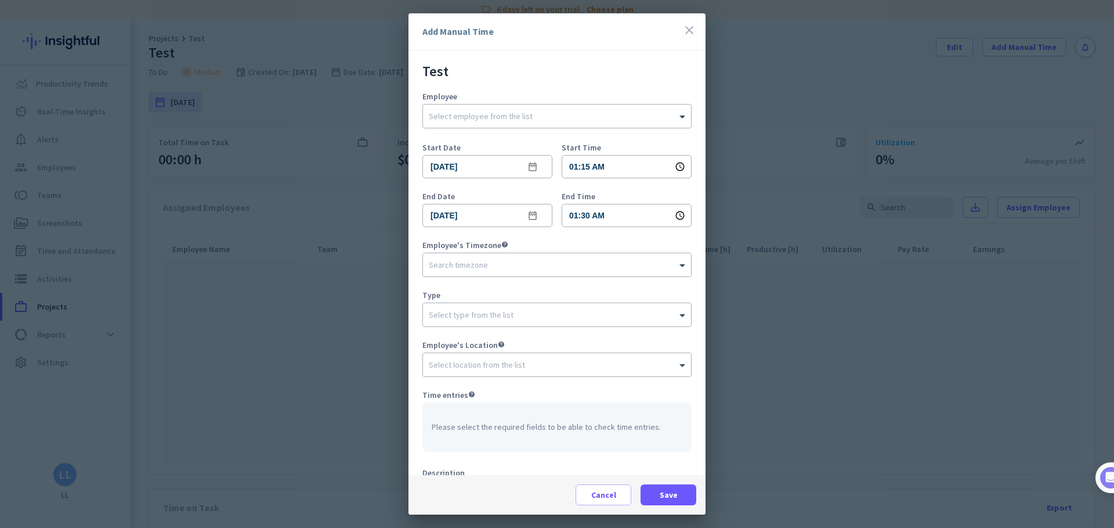
click at [334, 101] on div at bounding box center [557, 264] width 1114 height 528
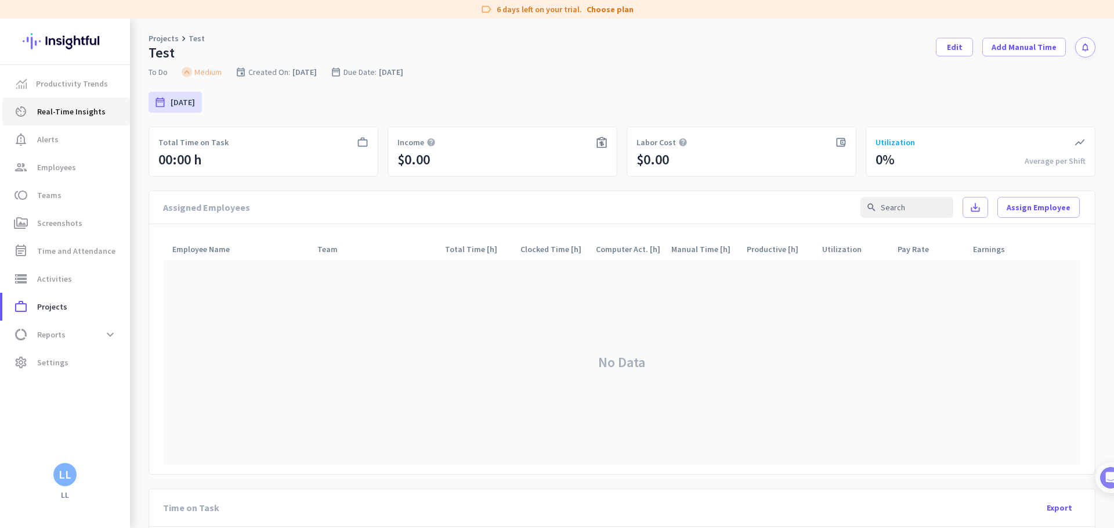
click at [73, 112] on span "Real-Time Insights" at bounding box center [71, 111] width 68 height 14
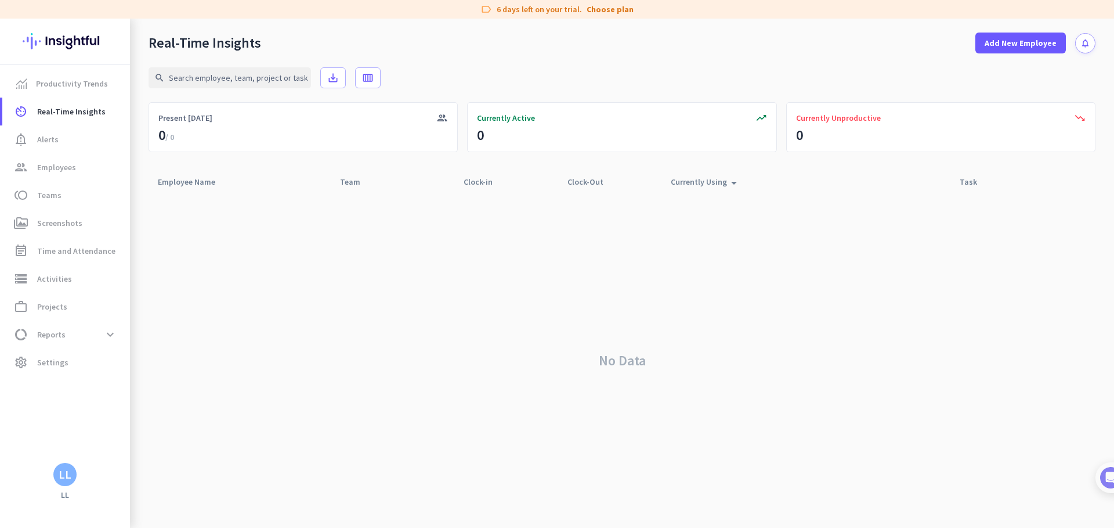
click at [237, 322] on div "No Data" at bounding box center [622, 360] width 947 height 335
click at [878, 114] on span "Currently Unproductive" at bounding box center [838, 118] width 85 height 12
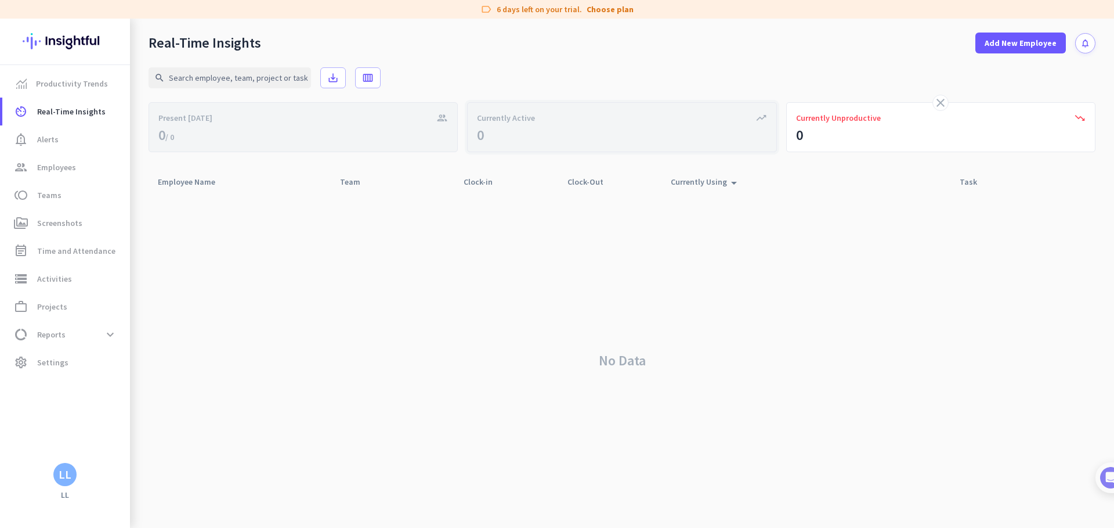
click at [560, 132] on div "trending_up Currently Active 0" at bounding box center [621, 127] width 309 height 50
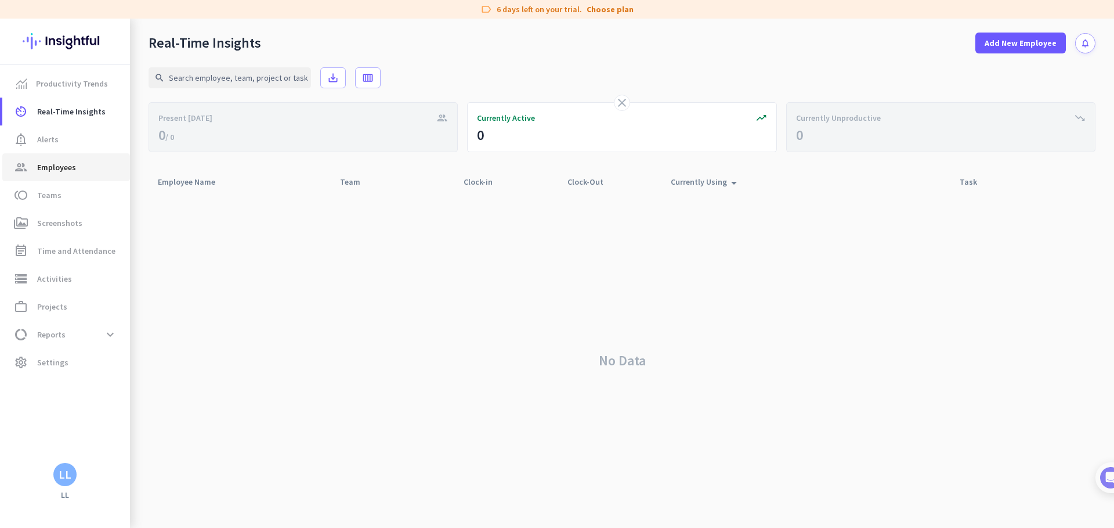
click at [53, 172] on span "Employees" at bounding box center [56, 167] width 39 height 14
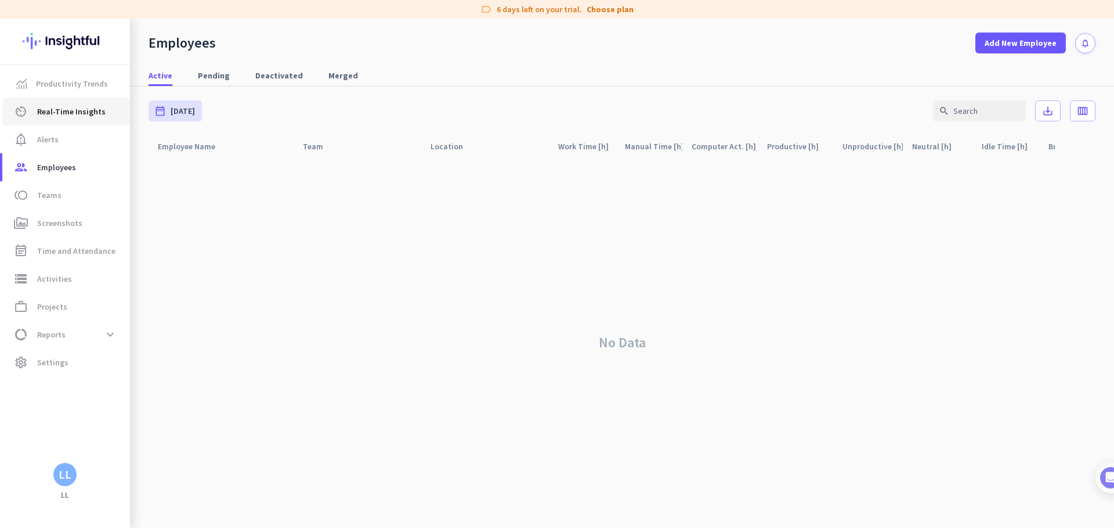
click at [69, 119] on link "av_timer Real-Time Insights" at bounding box center [66, 112] width 128 height 28
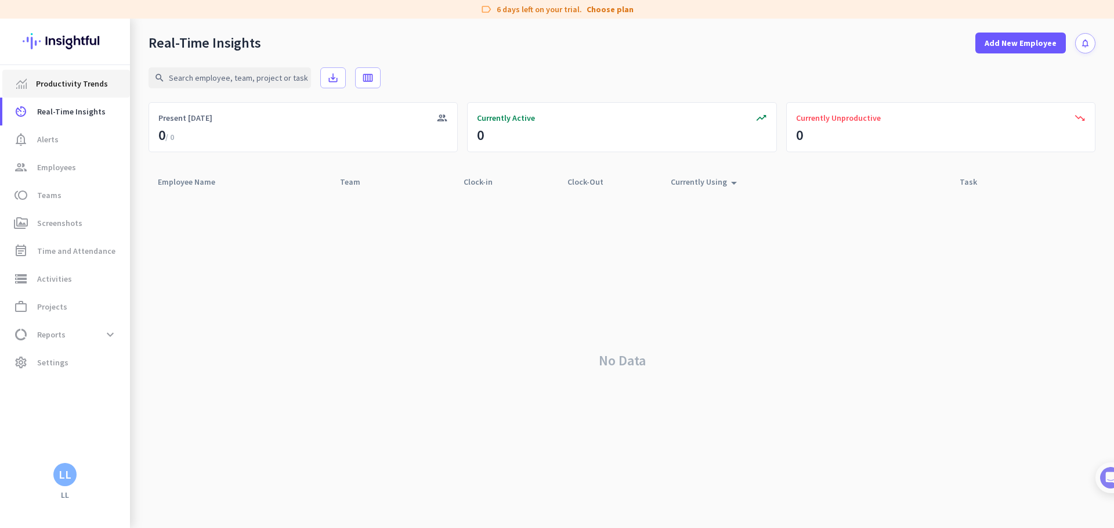
click at [60, 78] on span "Productivity Trends" at bounding box center [72, 84] width 72 height 14
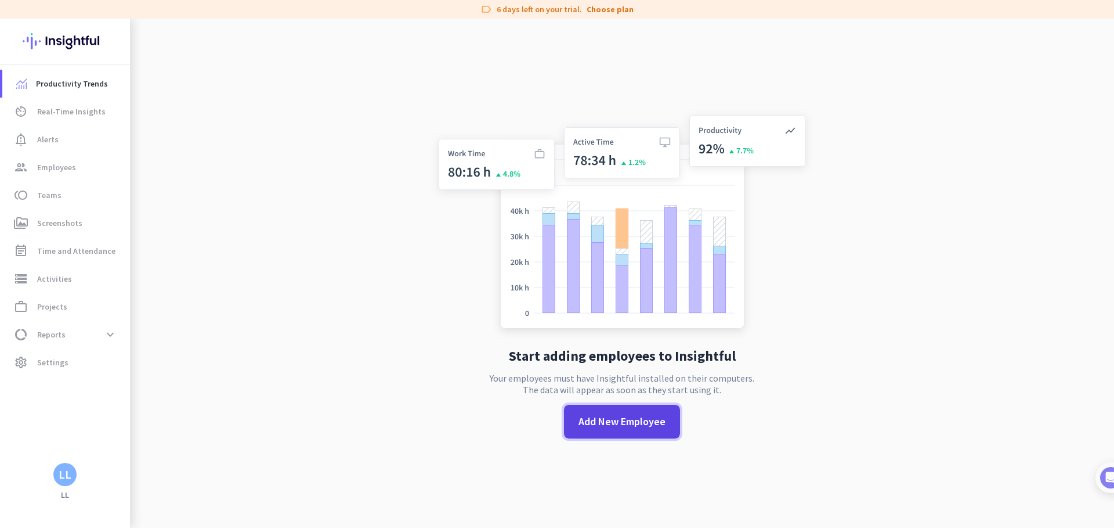
click at [629, 427] on span "Add New Employee" at bounding box center [622, 421] width 87 height 15
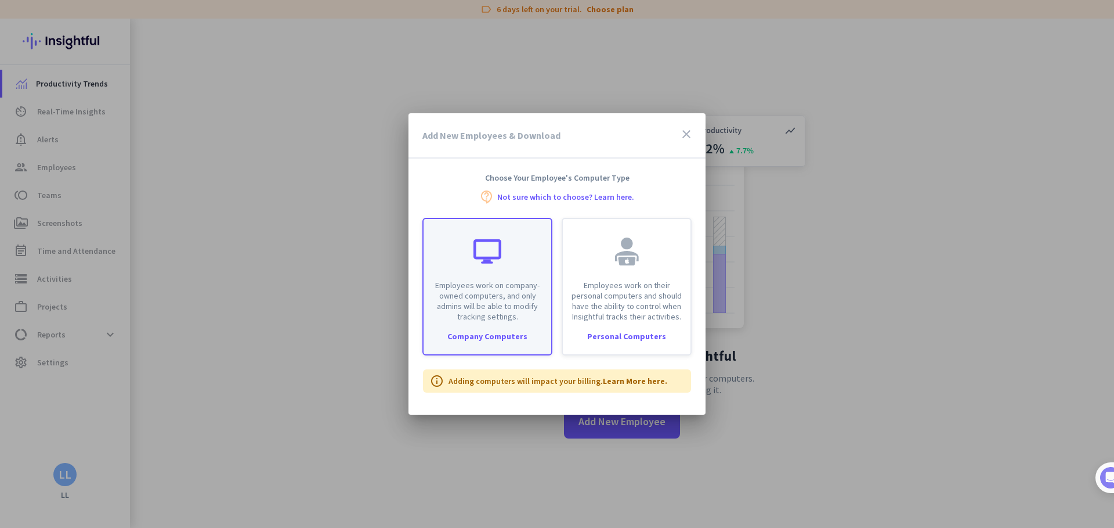
click at [525, 301] on p "Employees work on company-owned computers, and only admins will be able to modi…" at bounding box center [488, 301] width 114 height 42
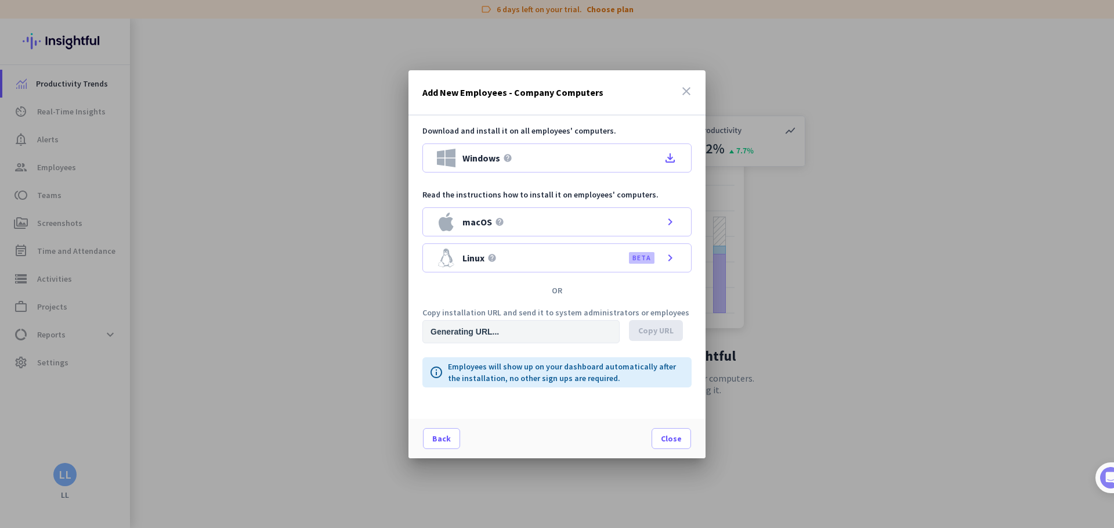
type input "https://app.insightful.io/#/installation/company?token=eyJhbGciOiJIUzI1NiIsInR5…"
click at [437, 433] on span "Back" at bounding box center [441, 438] width 19 height 12
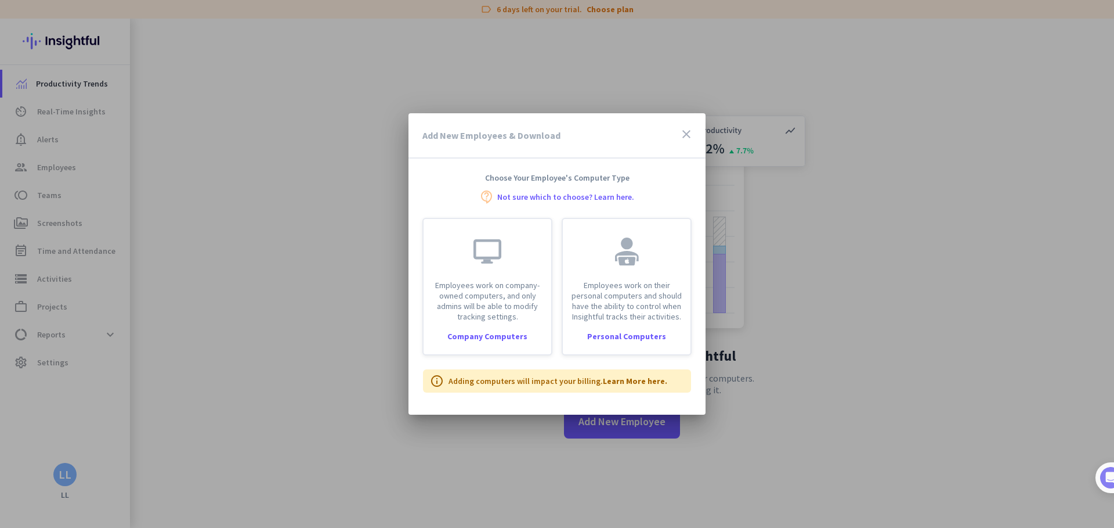
click at [687, 128] on icon "close" at bounding box center [687, 134] width 14 height 14
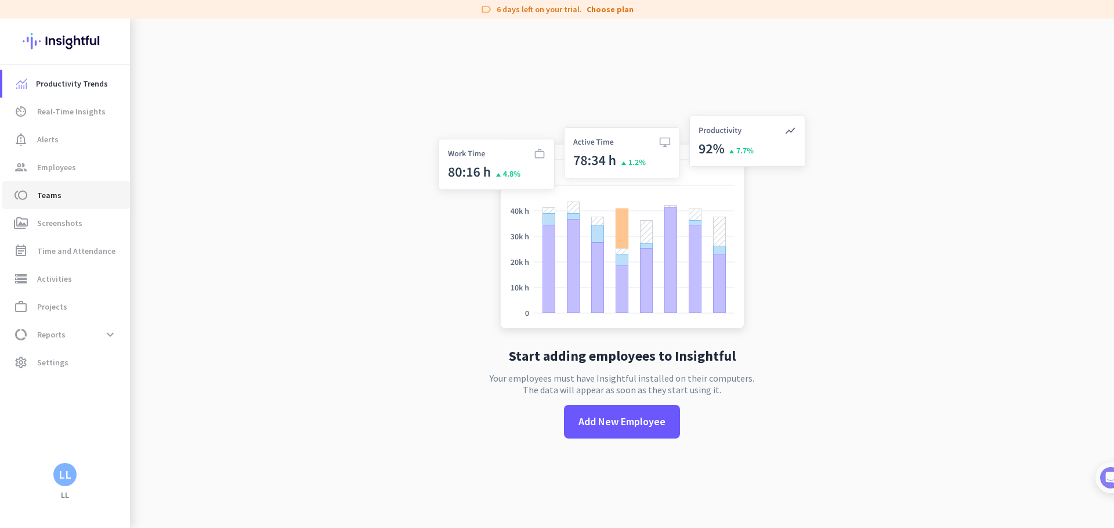
click at [65, 197] on span "toll Teams" at bounding box center [66, 195] width 109 height 14
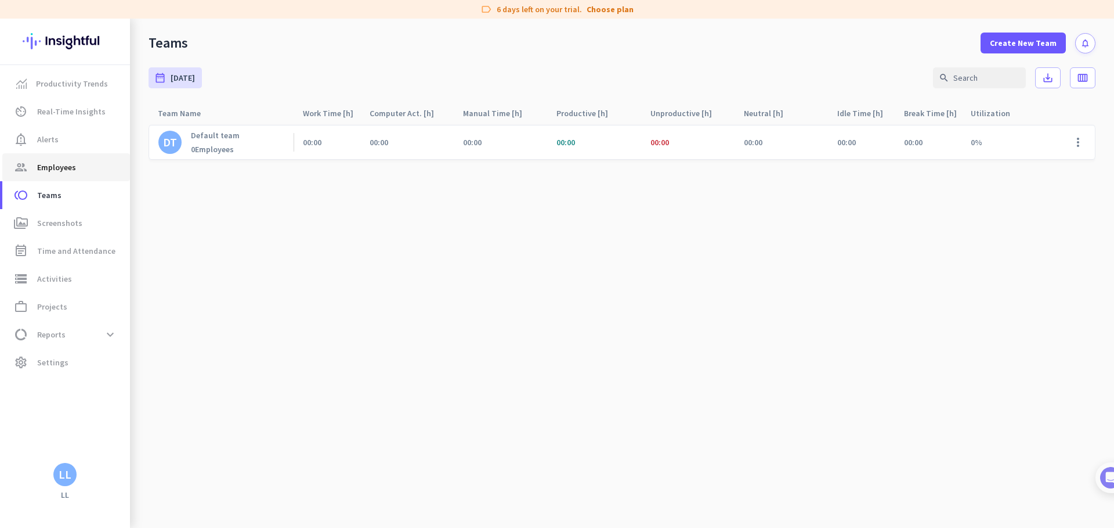
click at [64, 178] on link "group Employees" at bounding box center [66, 167] width 128 height 28
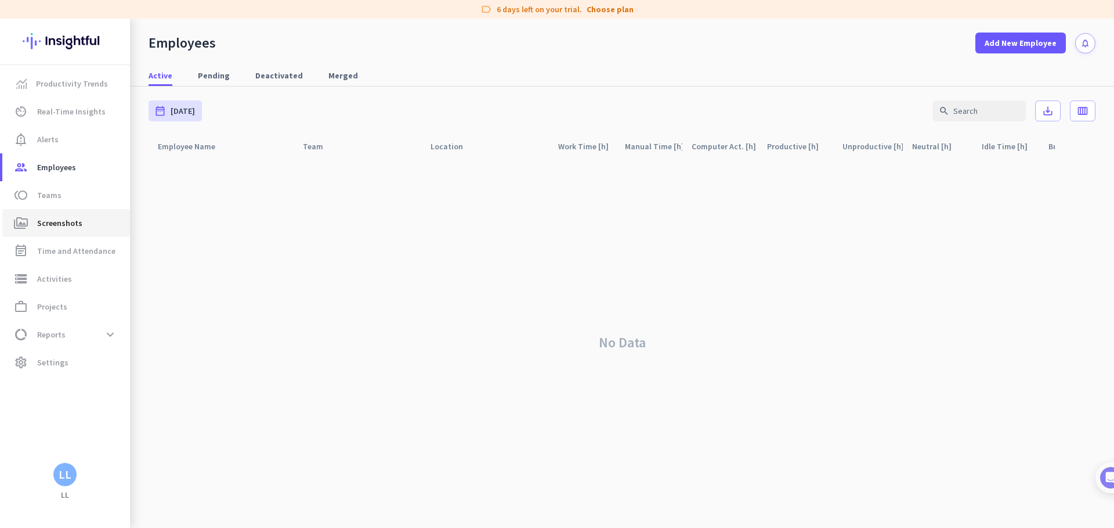
click at [90, 233] on link "perm_media Screenshots" at bounding box center [66, 223] width 128 height 28
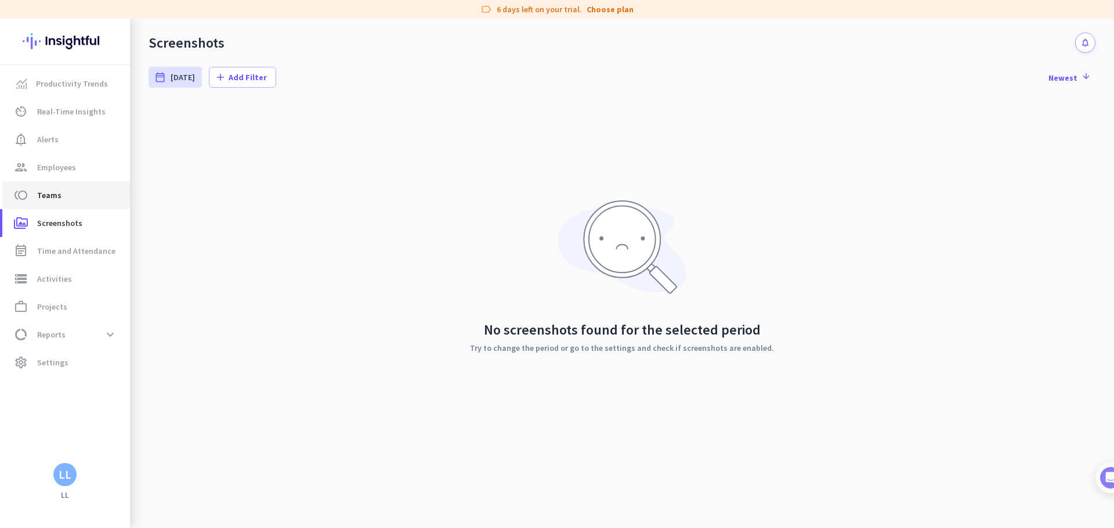
click at [74, 193] on span "toll Teams" at bounding box center [66, 195] width 109 height 14
